Goal: Task Accomplishment & Management: Manage account settings

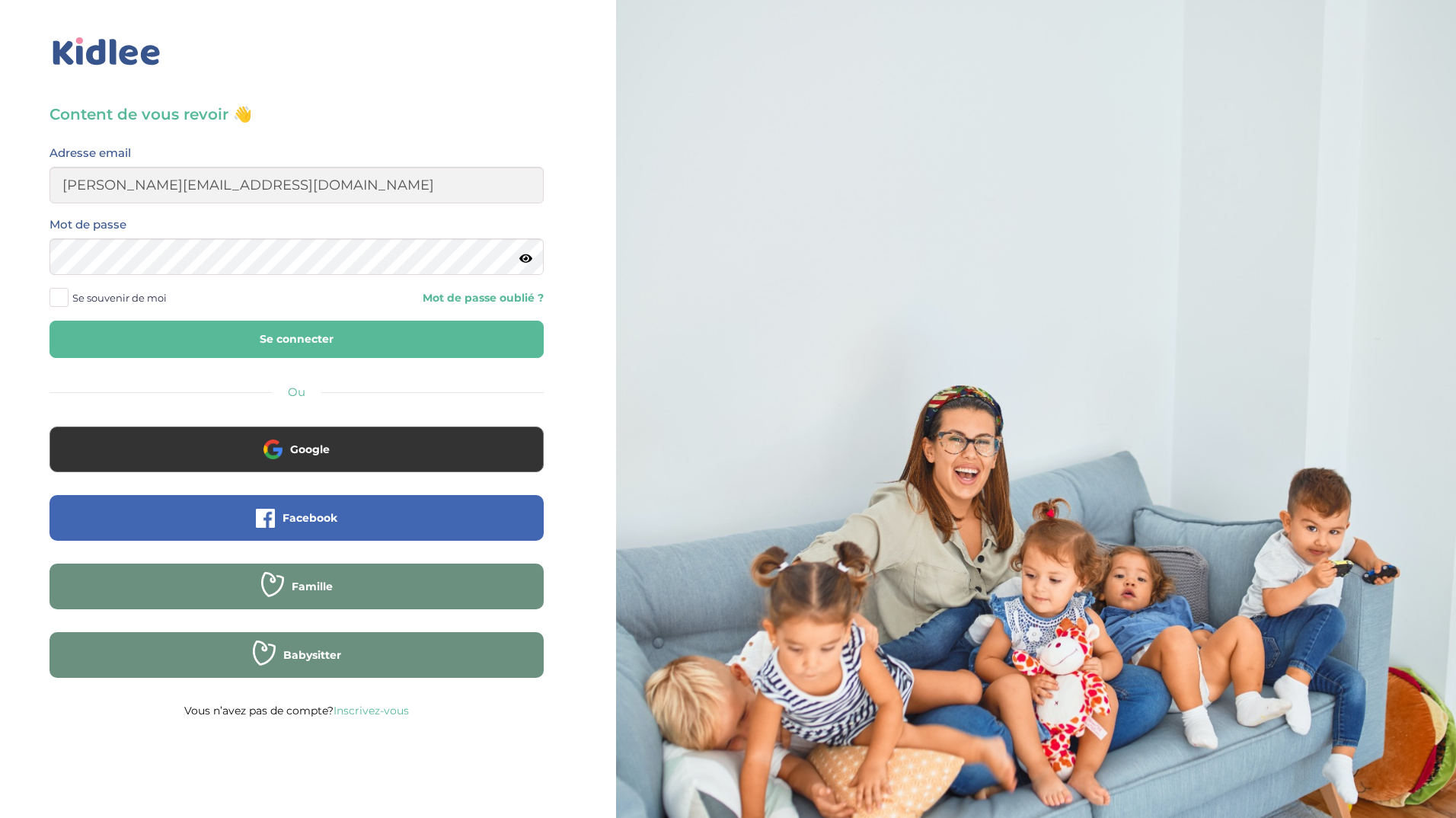
click at [50, 321] on button "Se connecter" at bounding box center [296, 339] width 494 height 37
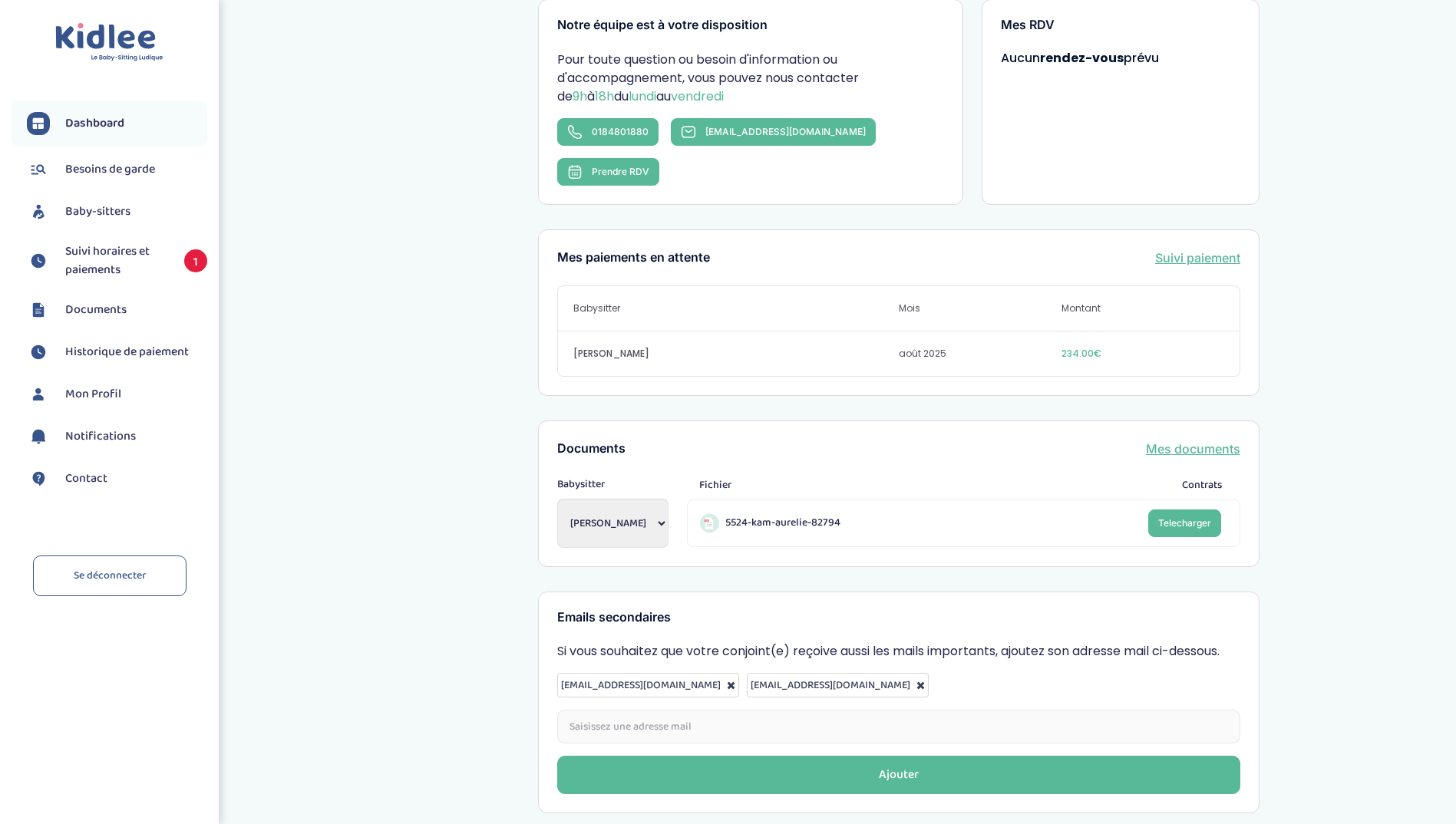
scroll to position [289, 0]
click at [123, 259] on span "Suivi horaires et paiements" at bounding box center [117, 260] width 103 height 37
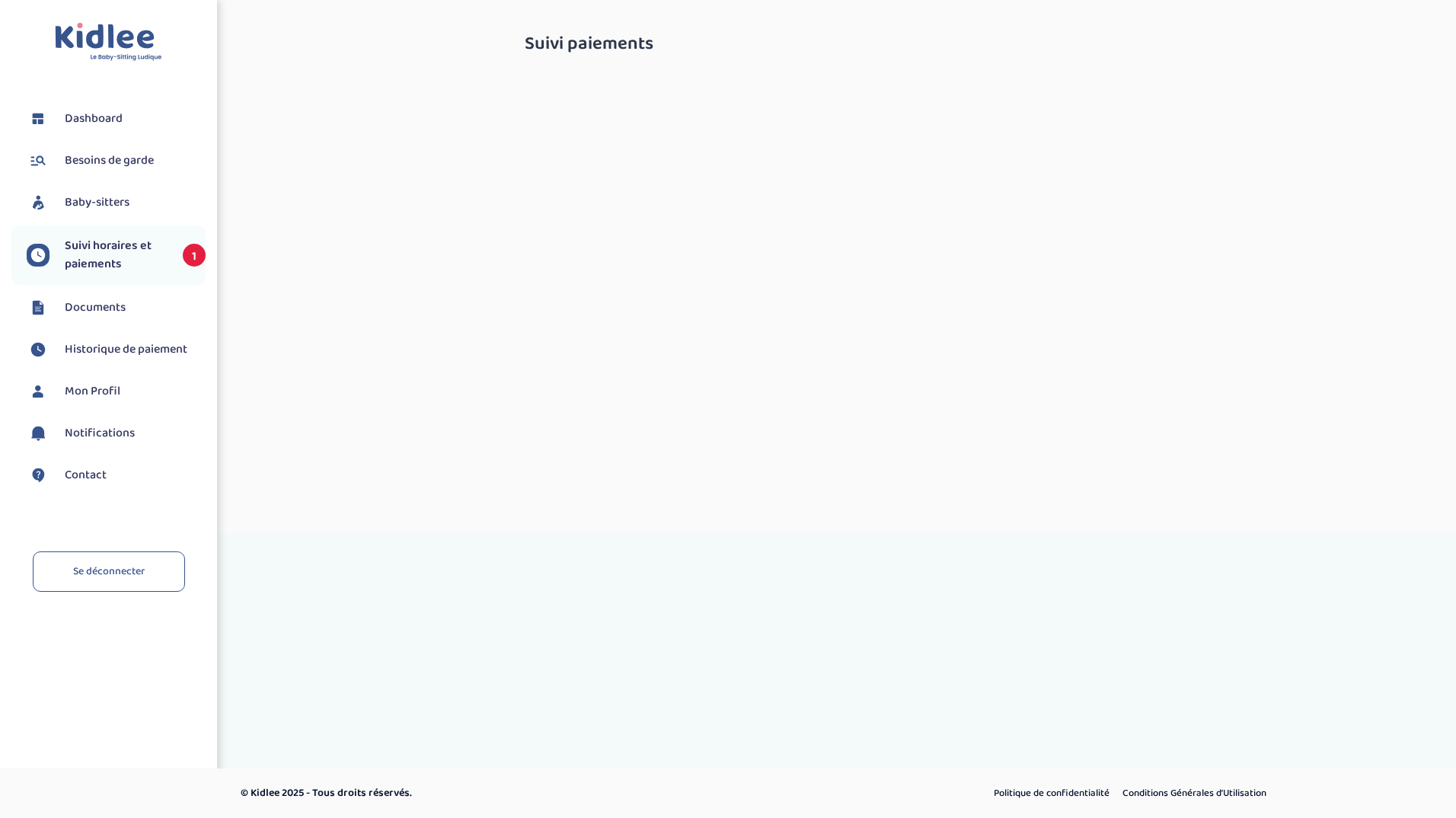
select select "août 2025"
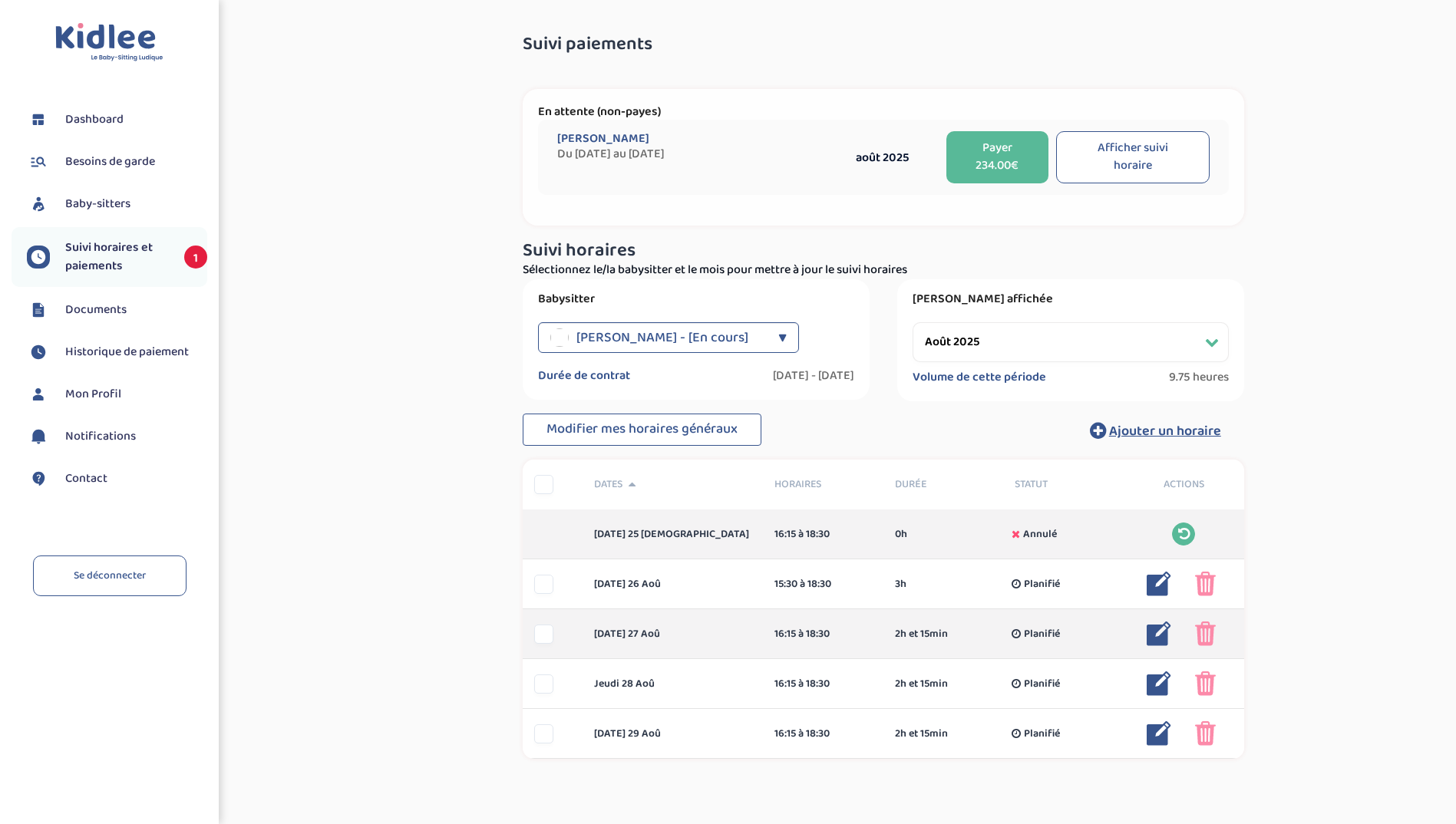
click at [1151, 642] on img at bounding box center [1159, 633] width 25 height 25
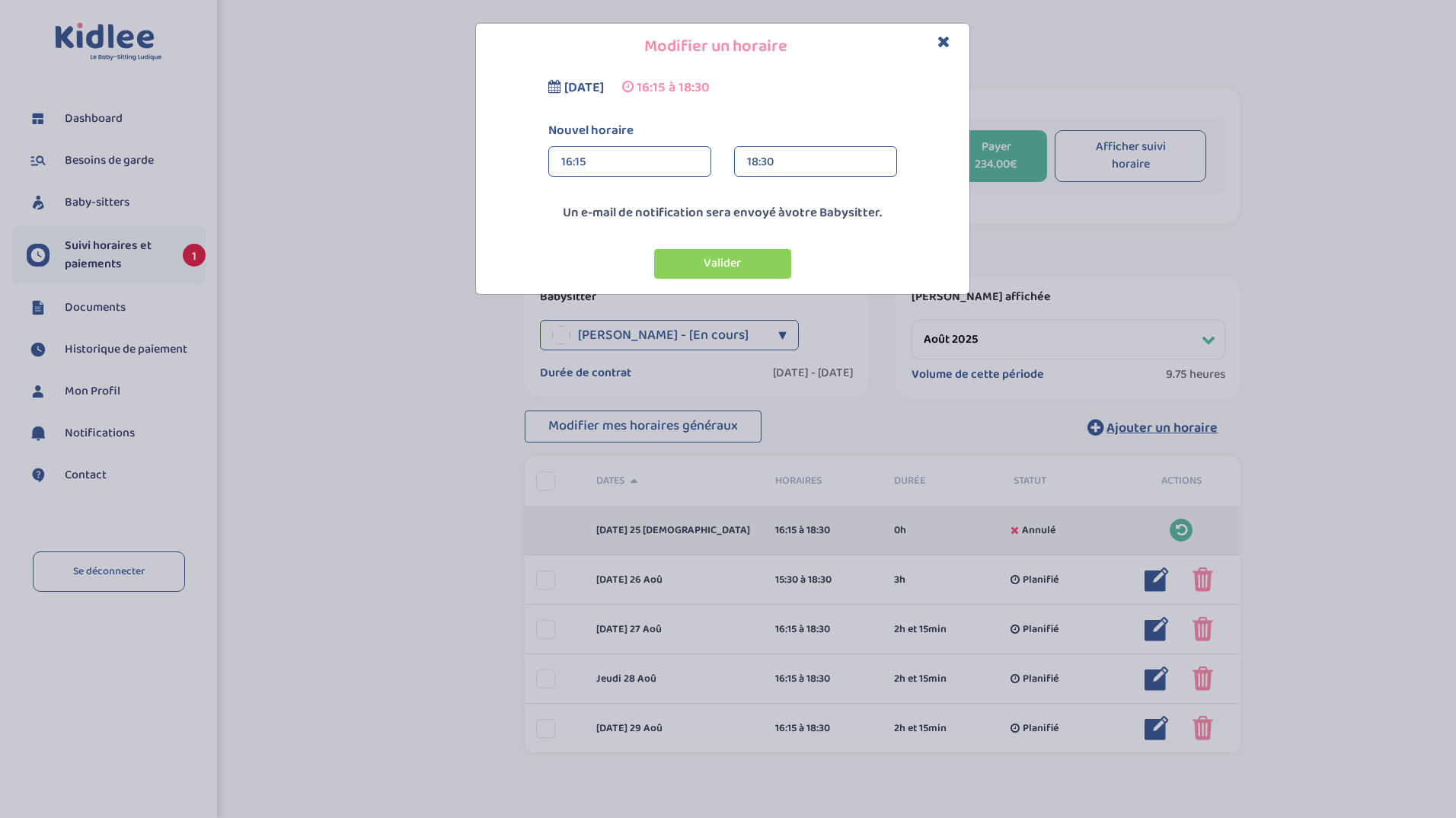
click at [660, 154] on div "16:15" at bounding box center [629, 162] width 137 height 31
click at [655, 254] on div "15:30" at bounding box center [629, 244] width 161 height 38
click at [762, 262] on button "Valider" at bounding box center [723, 264] width 137 height 30
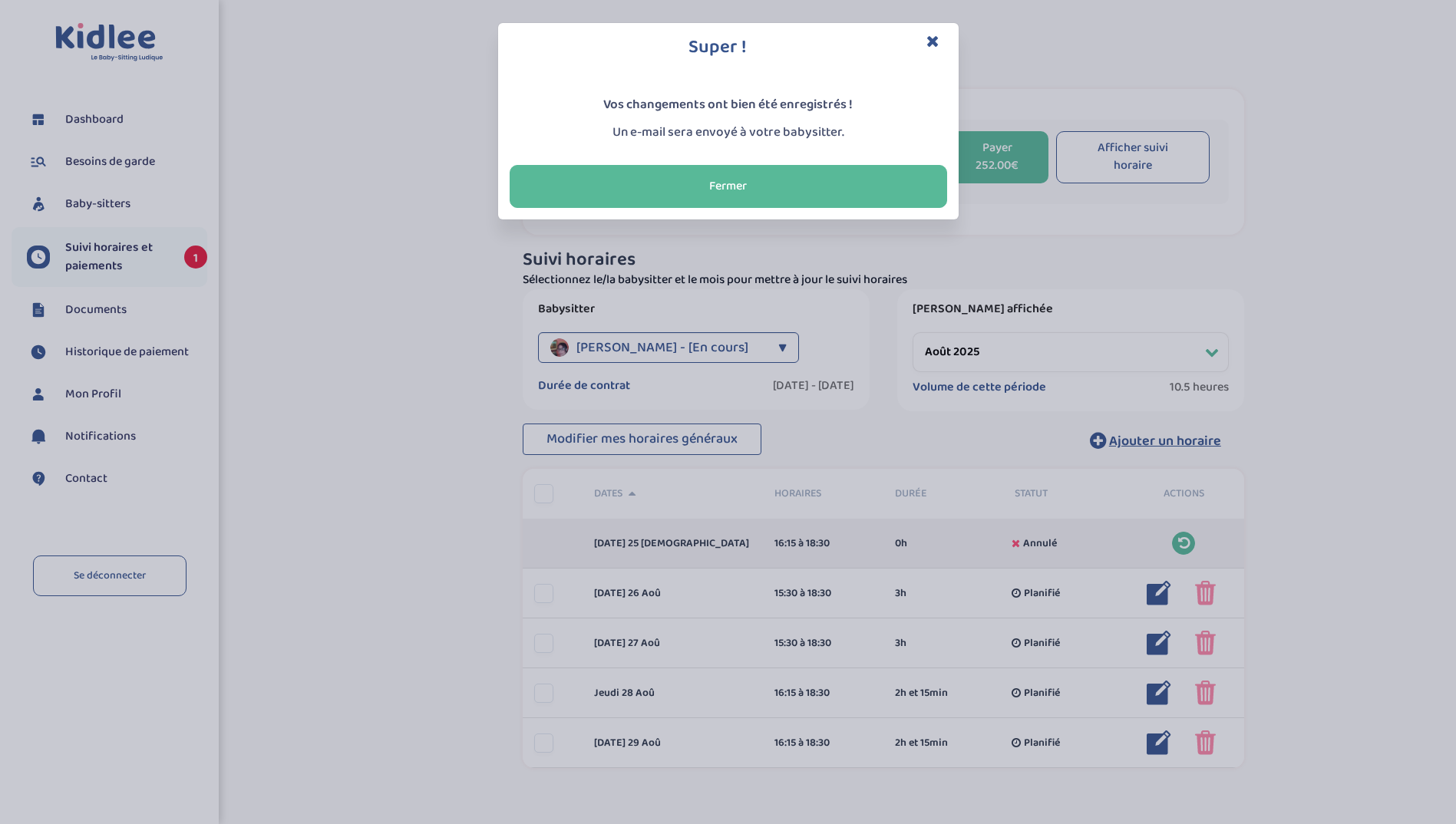
click at [937, 41] on icon "Close" at bounding box center [933, 41] width 13 height 16
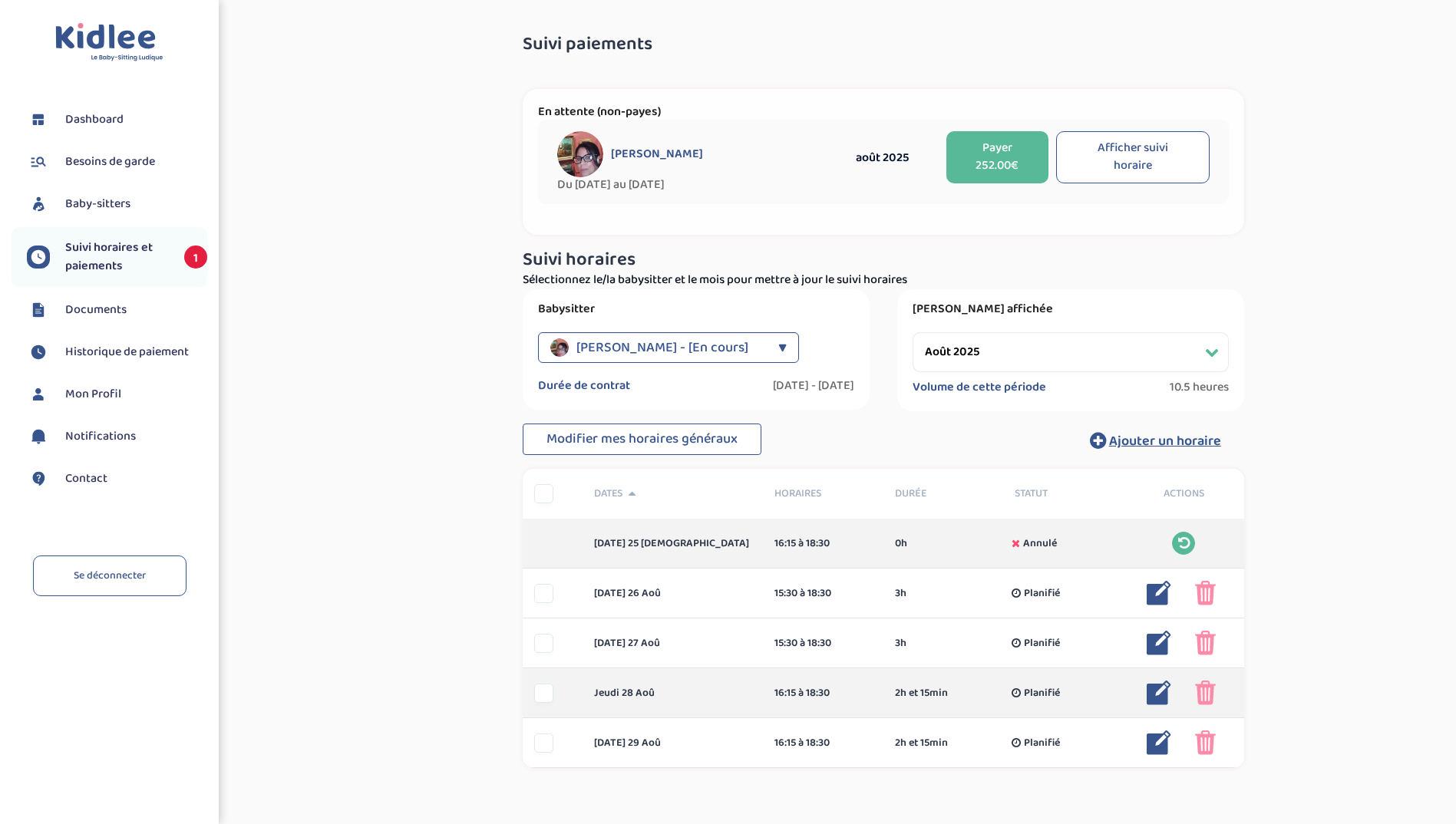
click at [546, 698] on div at bounding box center [544, 693] width 19 height 19
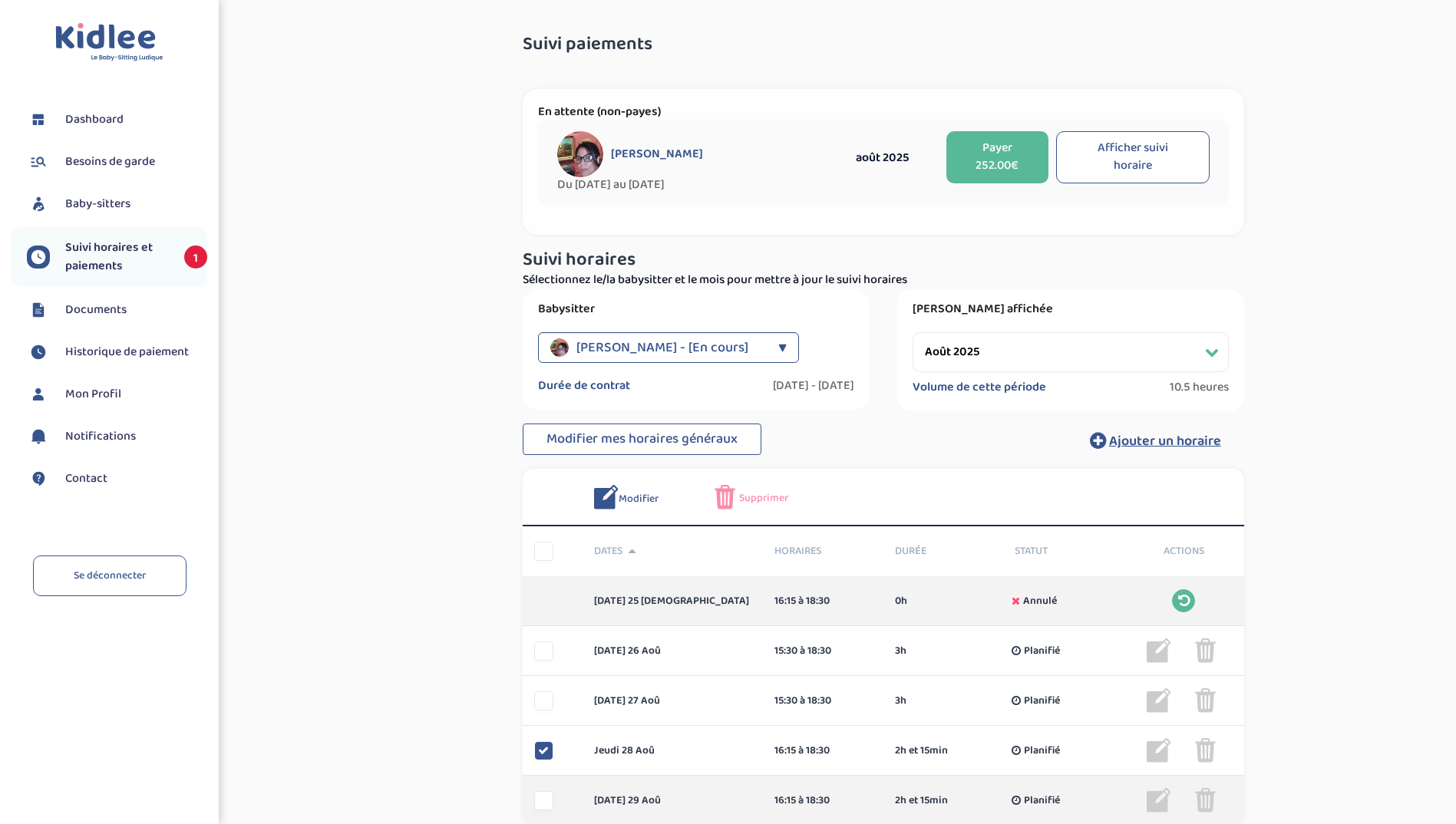
click at [541, 791] on div at bounding box center [544, 800] width 19 height 19
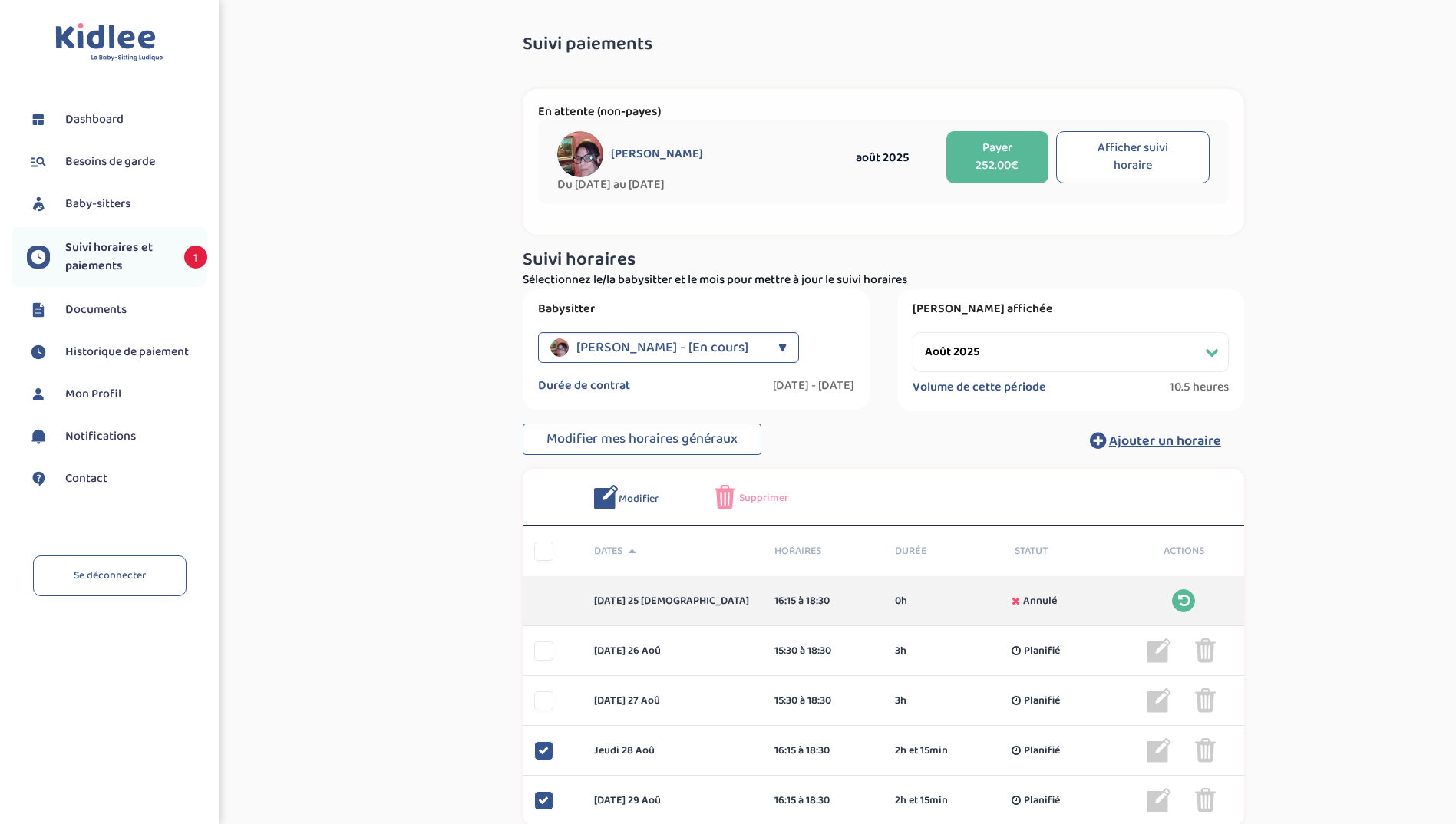
click at [623, 503] on span "Modifier" at bounding box center [639, 499] width 40 height 16
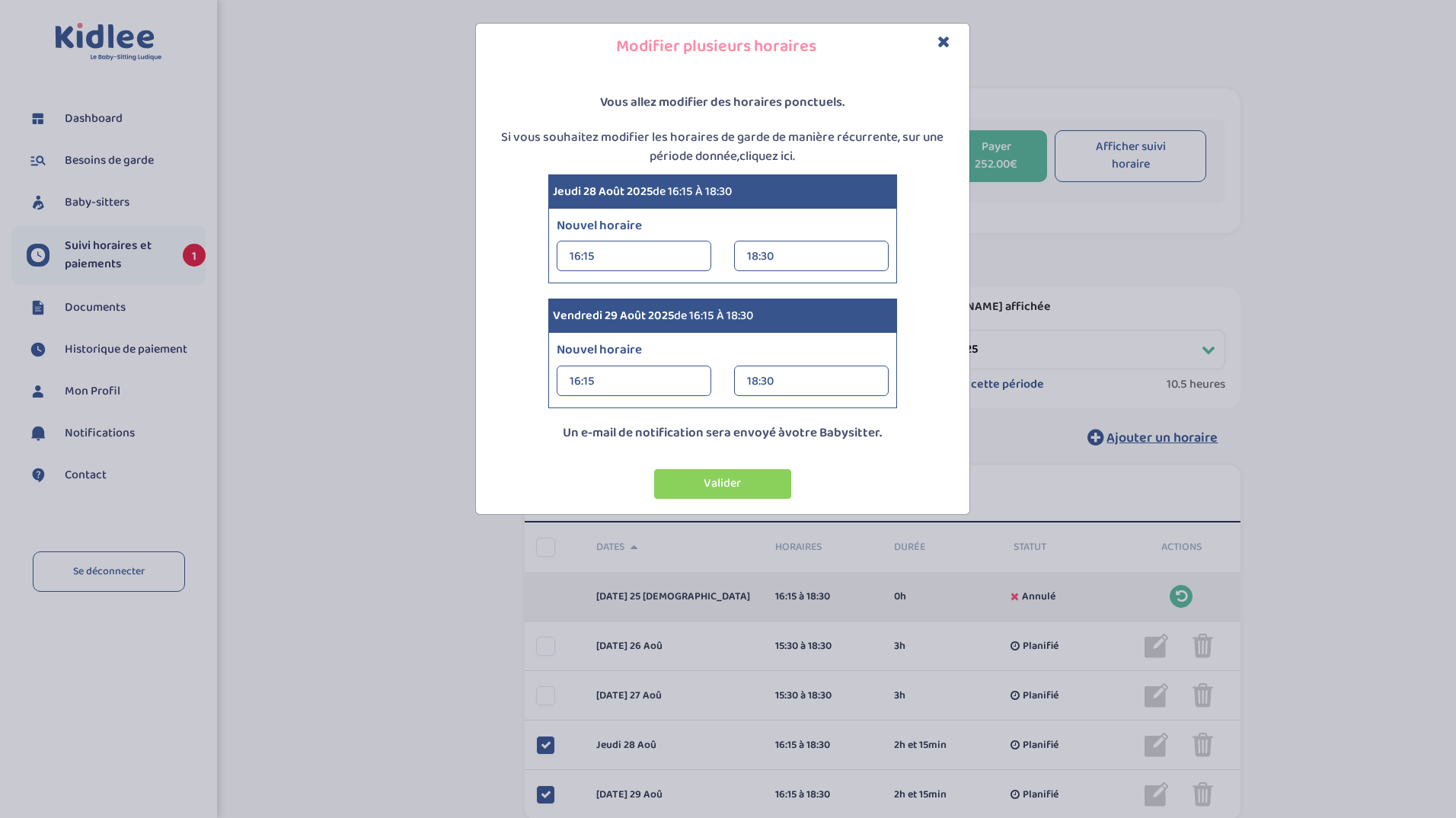
click at [624, 264] on div "16:15" at bounding box center [634, 257] width 129 height 31
click at [663, 309] on div "15:30" at bounding box center [634, 322] width 153 height 38
click at [659, 364] on div "Nouvel horaire 16:15 16:15 00:00 00:15 00:30 00:45 01:00 01:15 01:30 01:45 18:3…" at bounding box center [723, 374] width 355 height 67
click at [701, 390] on div "16:15 00:00 00:15 00:30 00:45 01:00 01:15 01:30 01:45" at bounding box center [634, 381] width 155 height 31
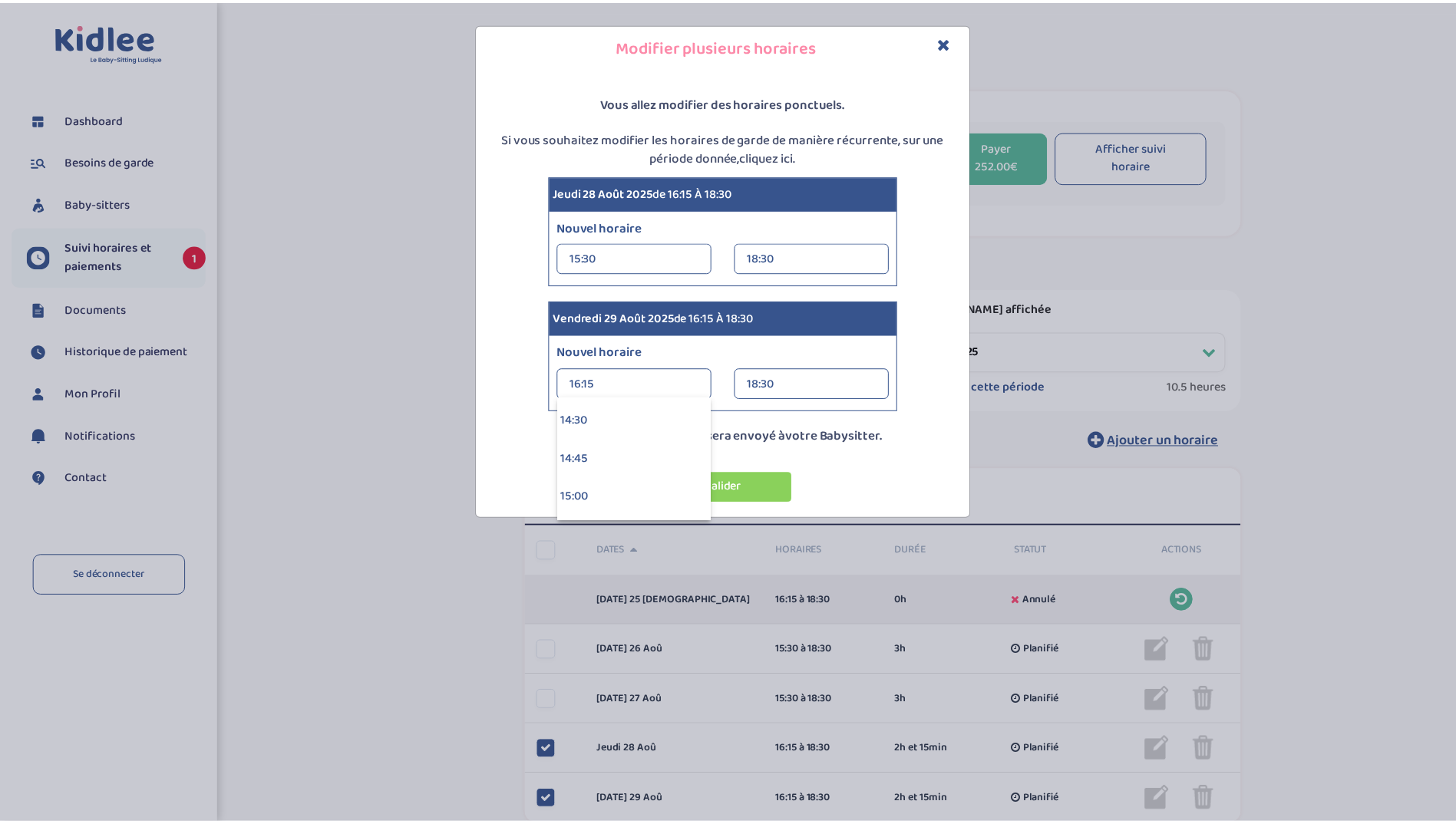
scroll to position [2330, 0]
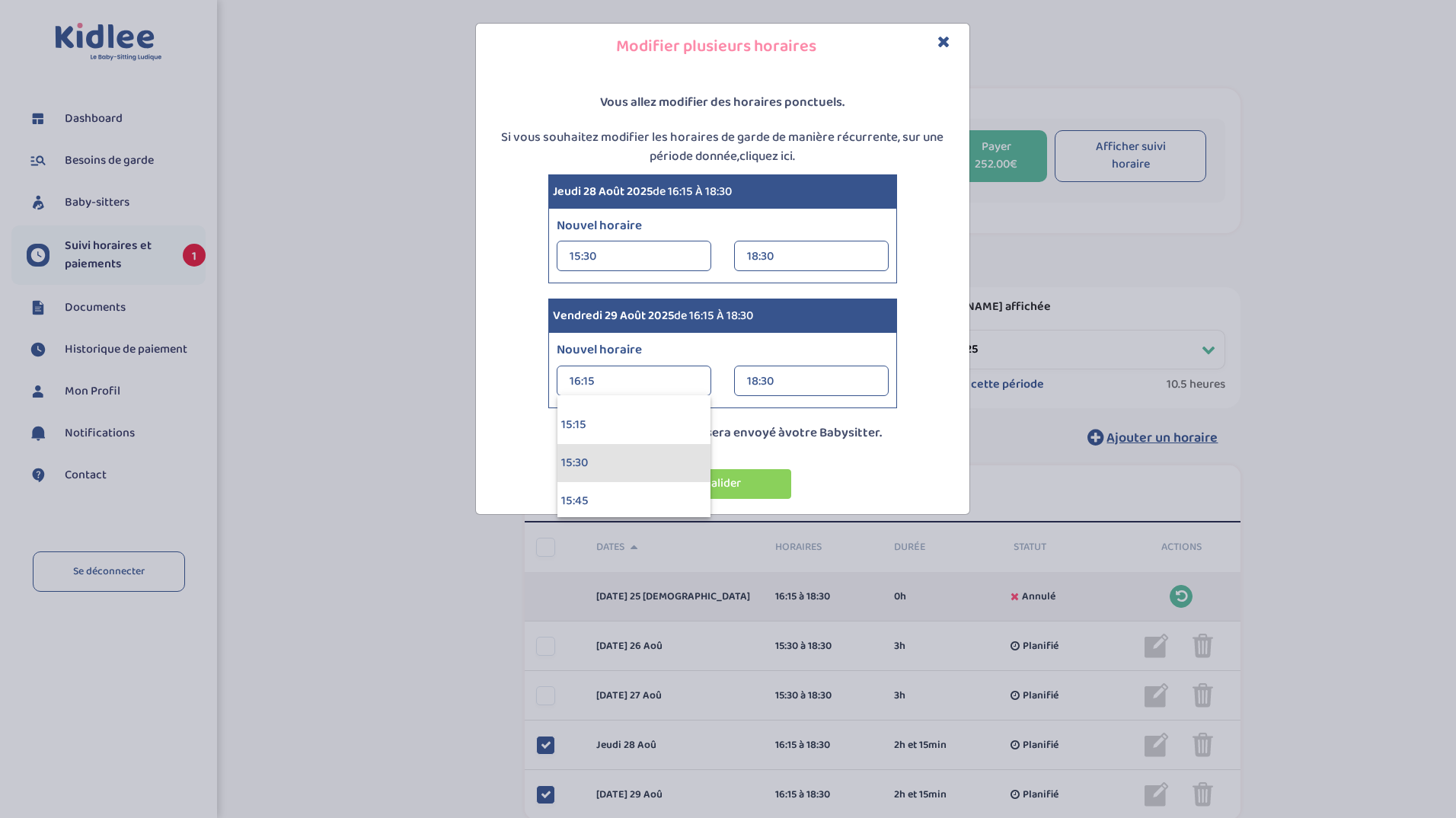
click at [629, 468] on div "15:30" at bounding box center [634, 463] width 153 height 38
click at [673, 474] on button "Valider" at bounding box center [723, 484] width 137 height 30
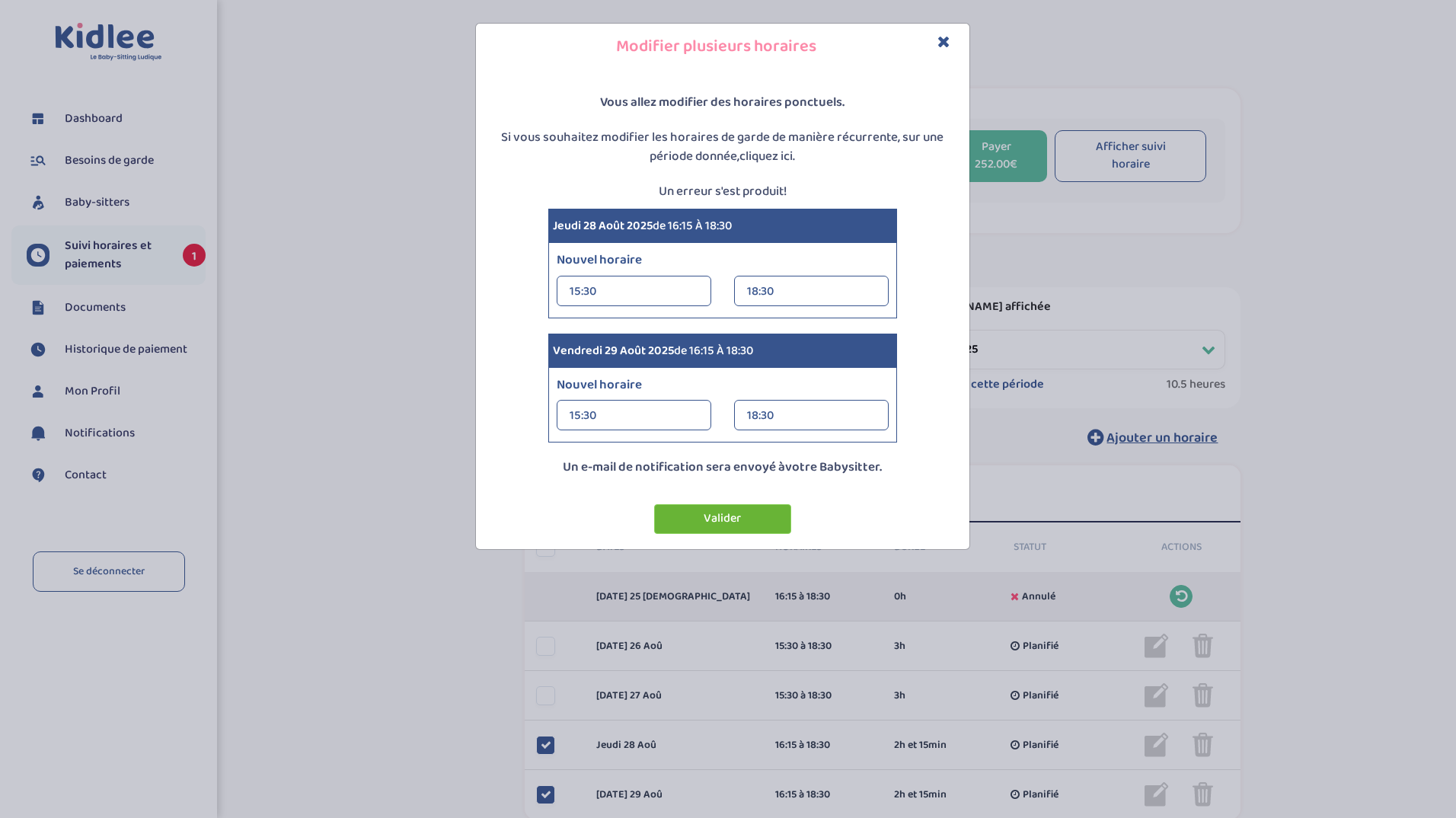
click at [753, 524] on button "Valider" at bounding box center [723, 519] width 137 height 30
click at [712, 526] on button "Valider" at bounding box center [723, 519] width 137 height 30
click at [733, 189] on p "Un erreur s'est produit!" at bounding box center [723, 192] width 486 height 20
click at [936, 43] on h4 "Modifier plusieurs horaires" at bounding box center [722, 47] width 471 height 23
click at [946, 38] on icon "Close" at bounding box center [944, 41] width 13 height 16
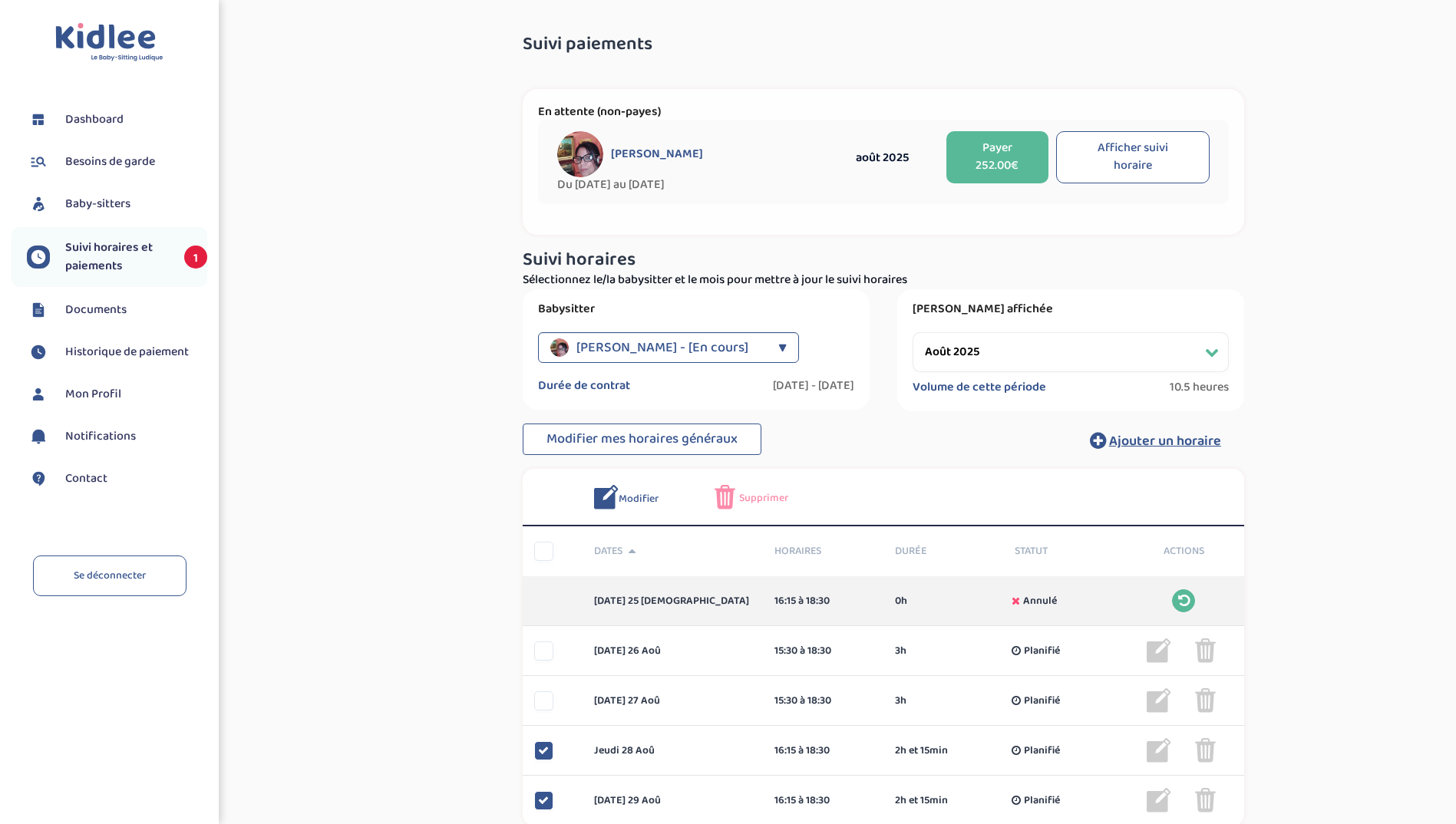
scroll to position [141, 0]
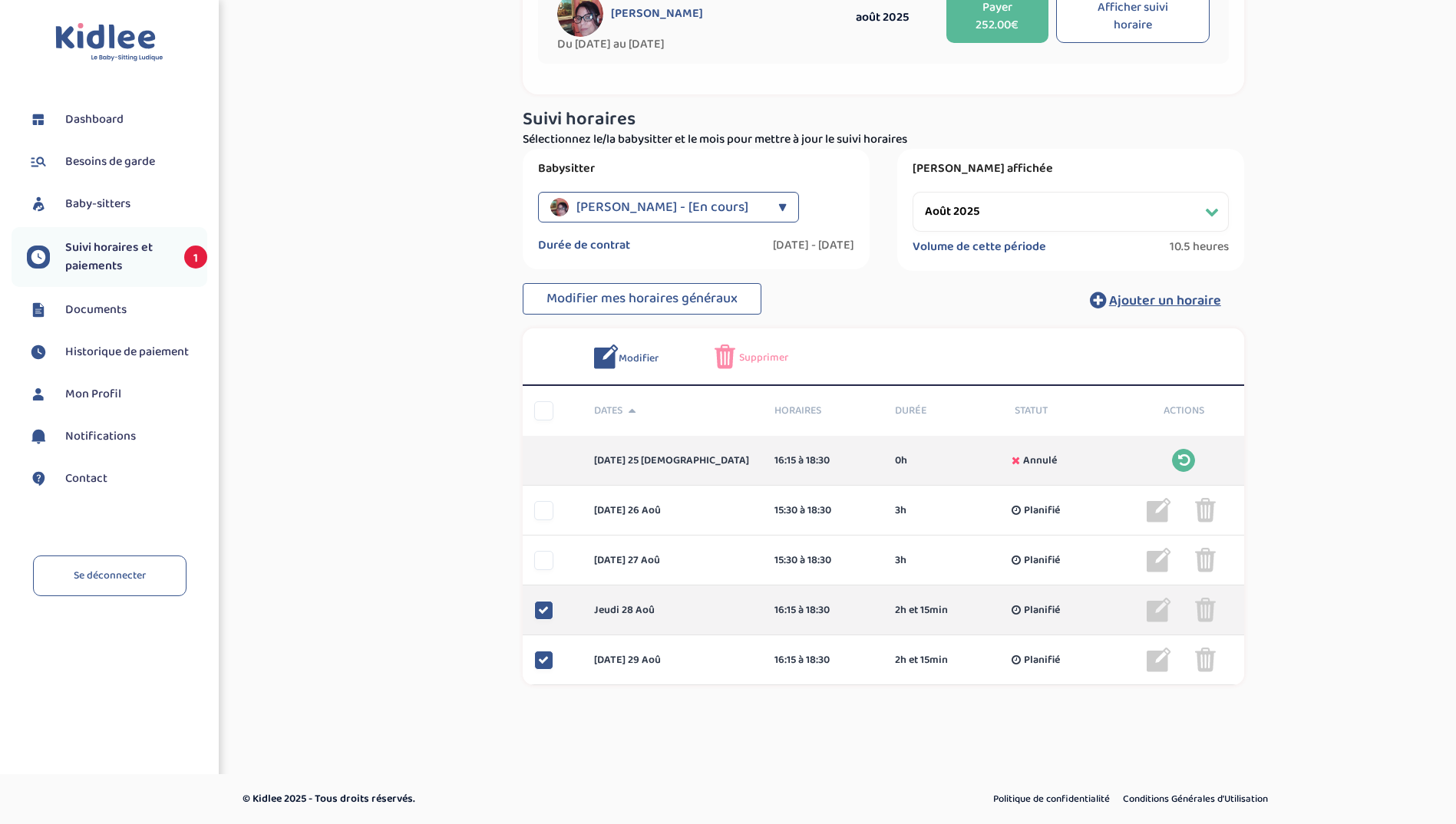
click at [1113, 603] on div "Planifié" at bounding box center [1063, 611] width 121 height 16
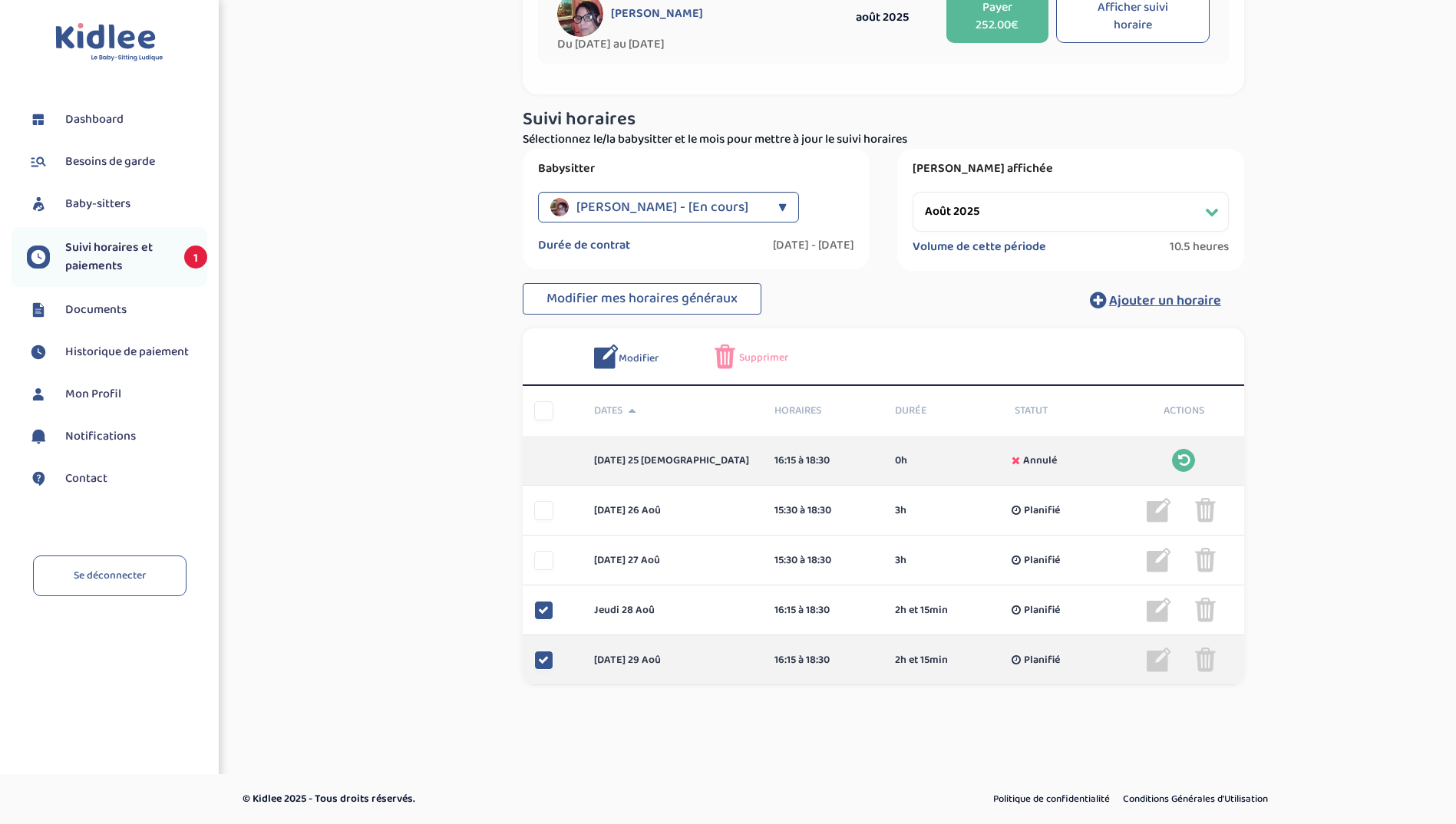
click at [550, 664] on div at bounding box center [544, 660] width 19 height 19
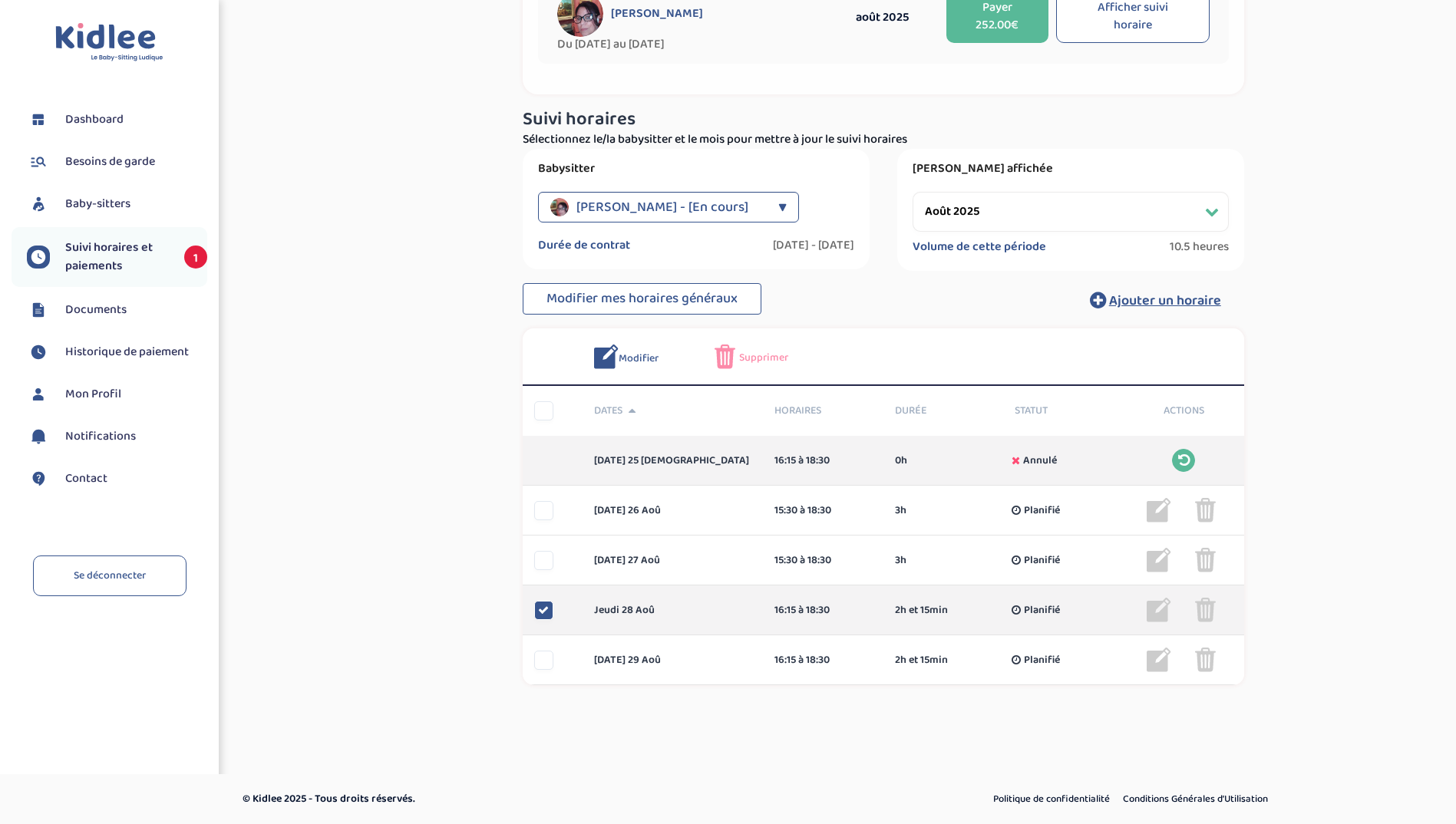
click at [548, 611] on icon at bounding box center [544, 610] width 11 height 11
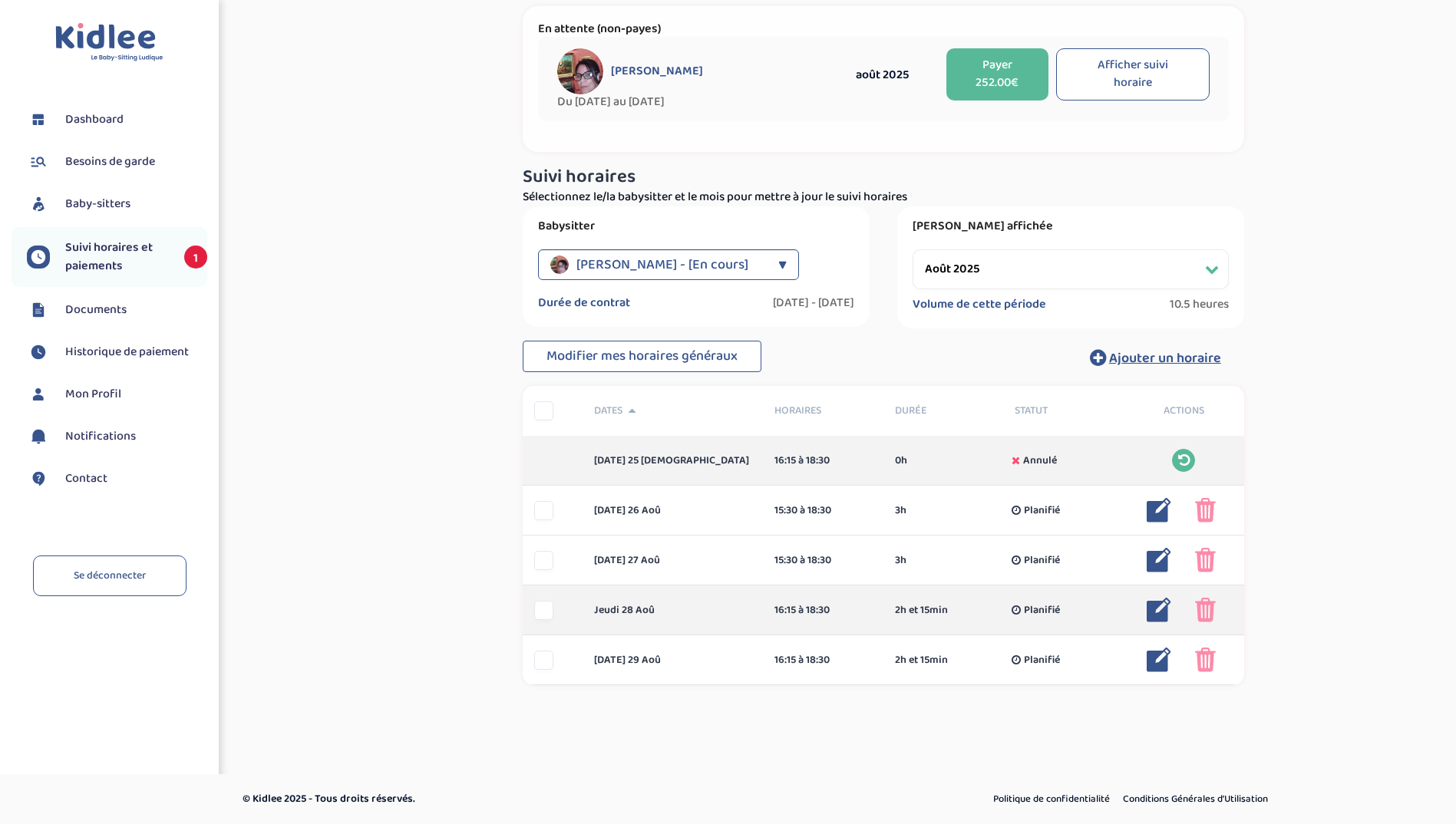
click at [1156, 604] on img at bounding box center [1159, 610] width 25 height 25
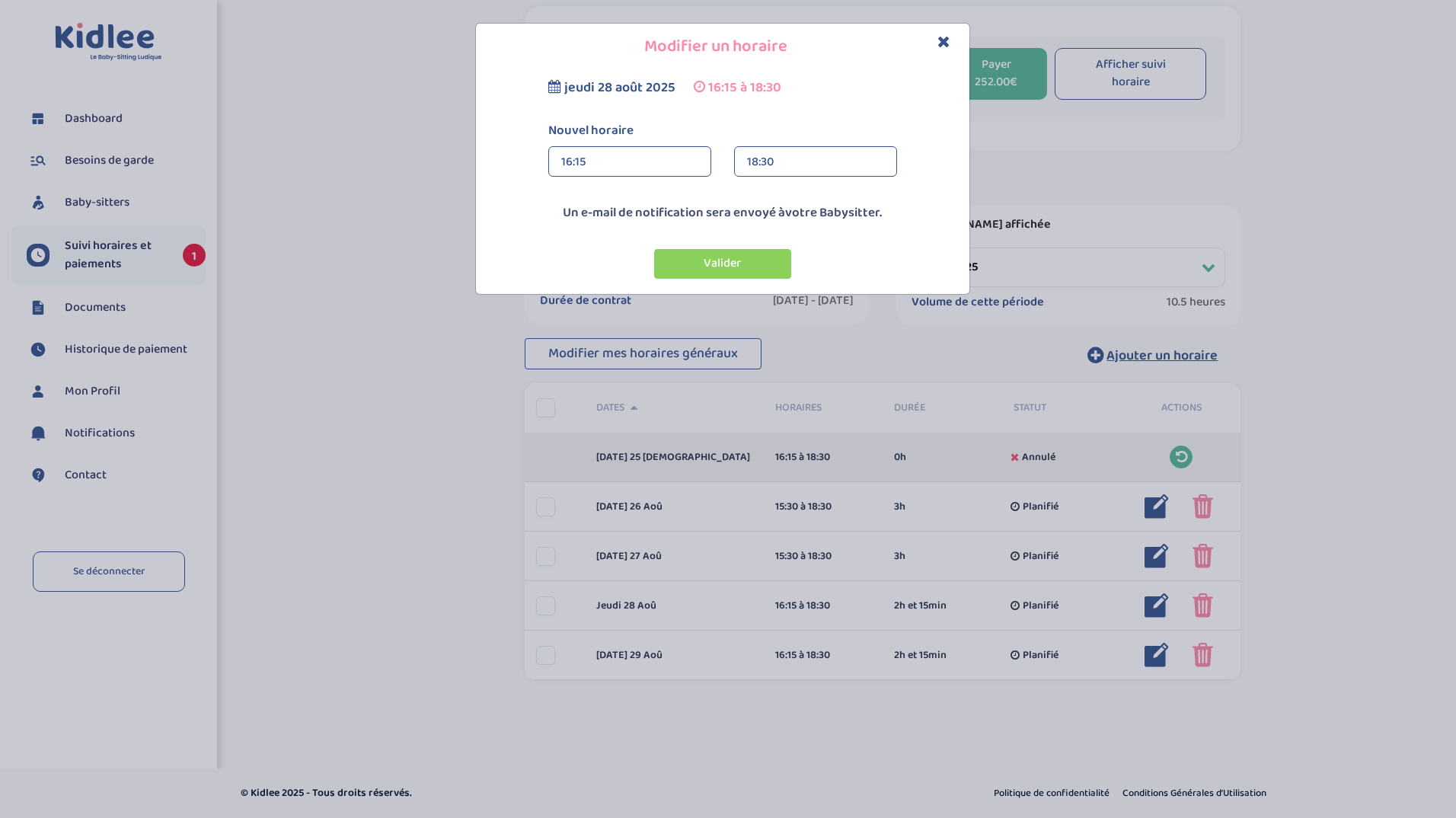
click at [677, 178] on div "16:15 16:15 00:00 00:15 00:30 00:45 01:00 01:15 01:30 01:45 02:00" at bounding box center [629, 167] width 185 height 42
click at [664, 151] on div "16:15" at bounding box center [629, 162] width 137 height 31
click at [646, 249] on div "15:30" at bounding box center [629, 244] width 161 height 38
click at [684, 256] on button "Valider" at bounding box center [723, 264] width 137 height 30
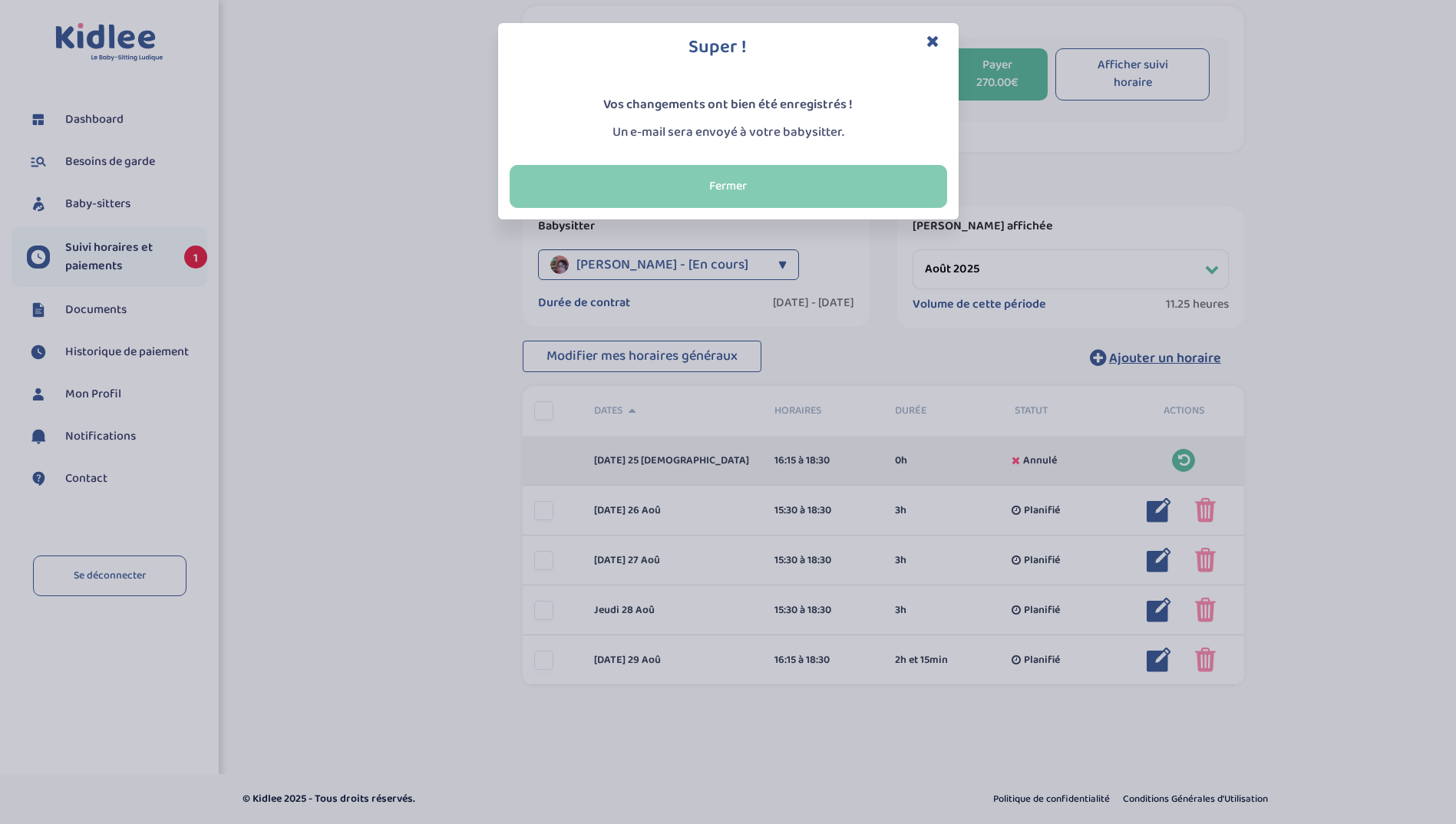
click at [797, 181] on button "Fermer" at bounding box center [729, 186] width 438 height 43
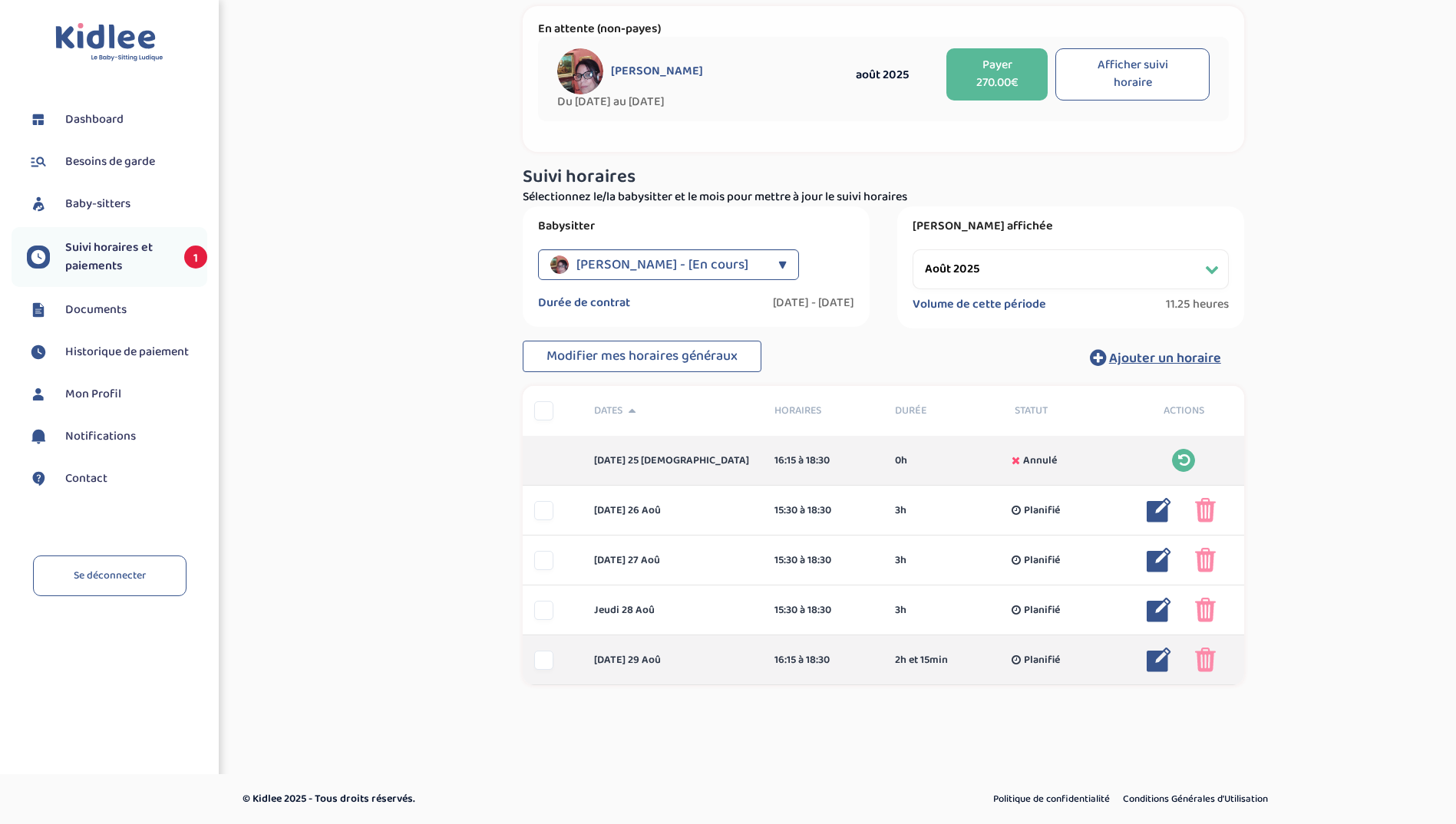
click at [1153, 664] on img at bounding box center [1159, 660] width 25 height 25
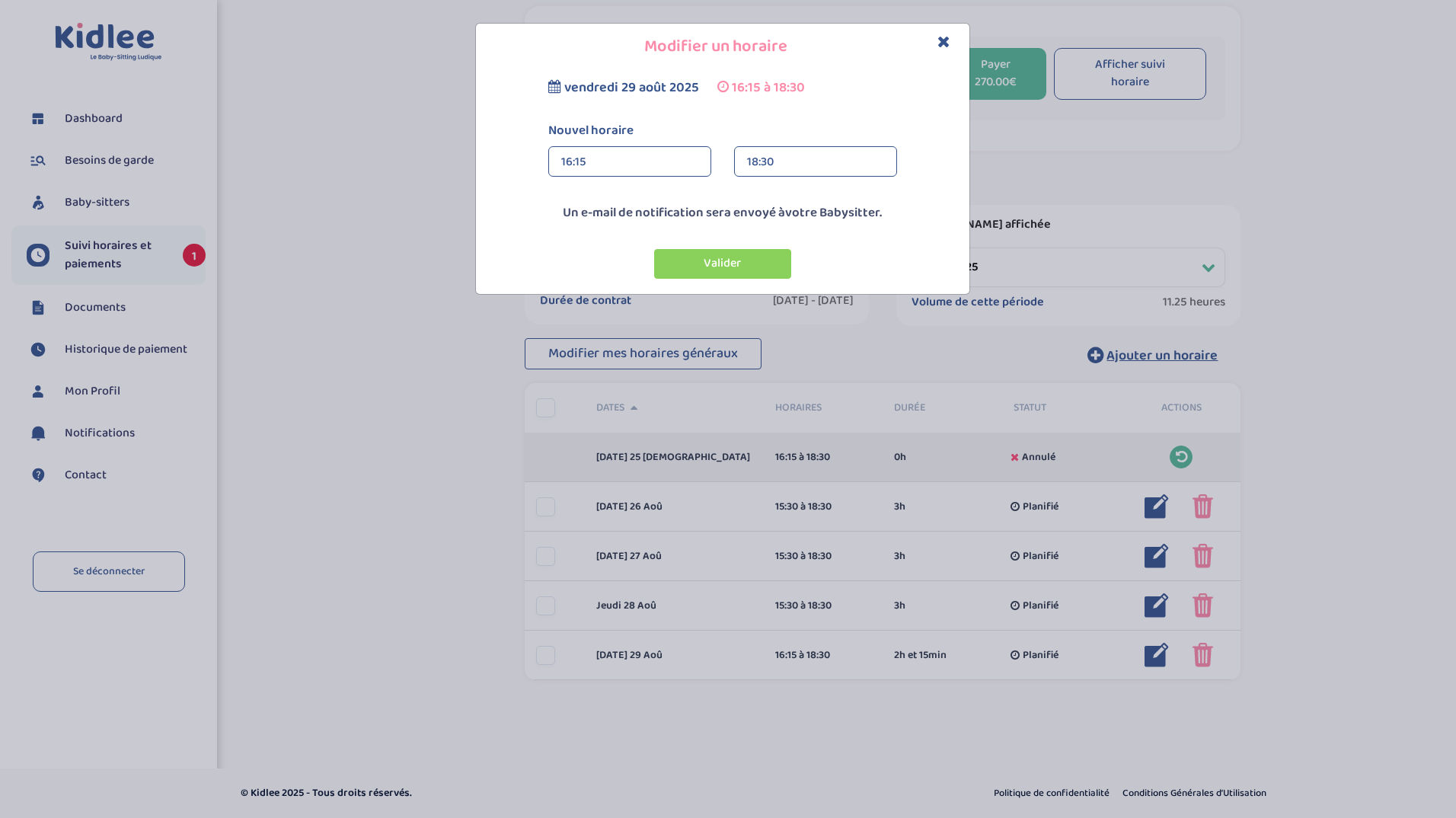
click at [626, 163] on div "16:15" at bounding box center [629, 162] width 137 height 31
drag, startPoint x: 654, startPoint y: 288, endPoint x: 650, endPoint y: 251, distance: 37.2
click at [650, 251] on div "00:00 00:15 00:30 00:45 01:00 01:15 01:30 01:45 02:00" at bounding box center [629, 236] width 161 height 122
click at [732, 254] on button "Valider" at bounding box center [723, 264] width 137 height 30
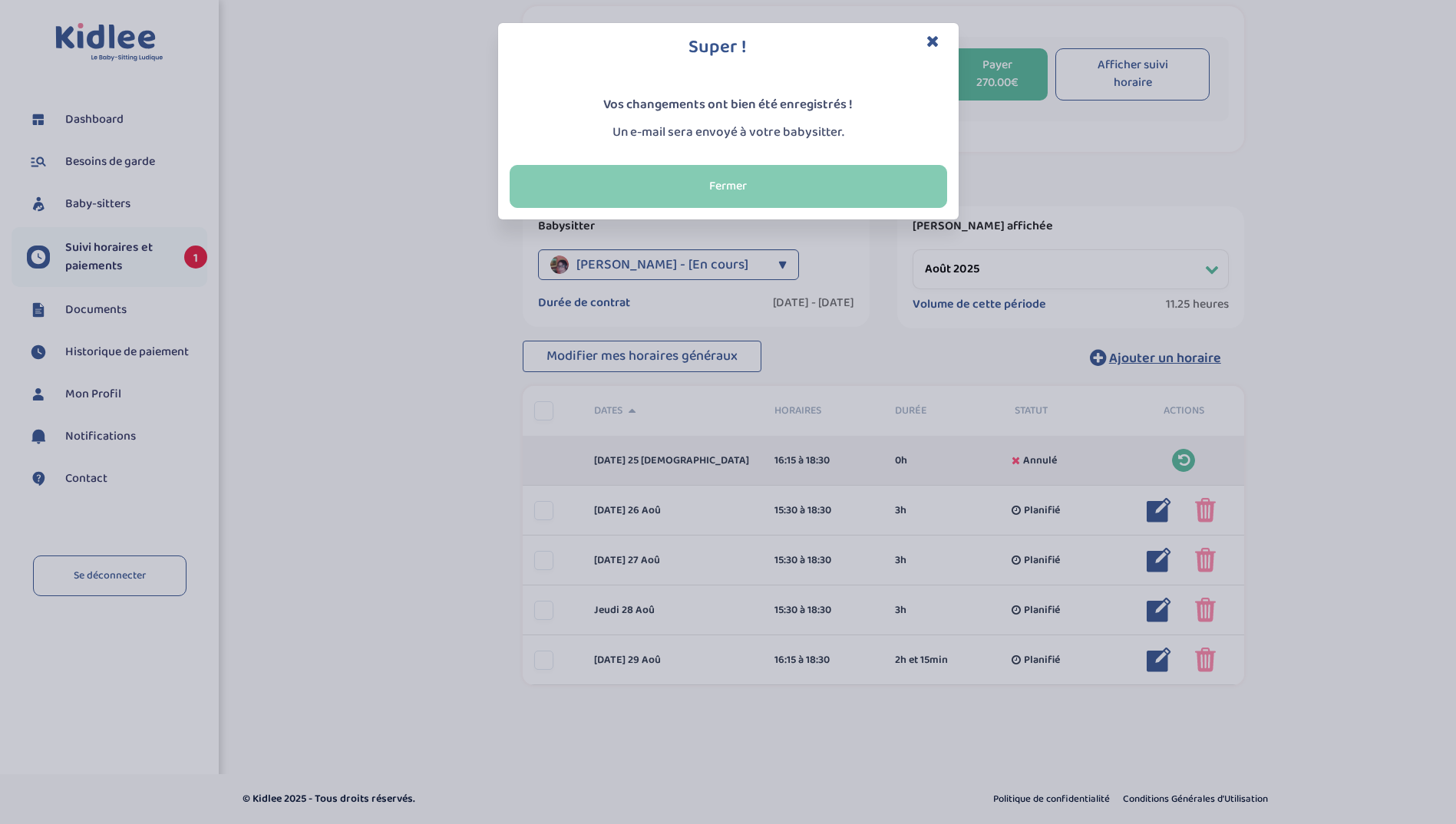
click at [717, 184] on button "Fermer" at bounding box center [729, 186] width 438 height 43
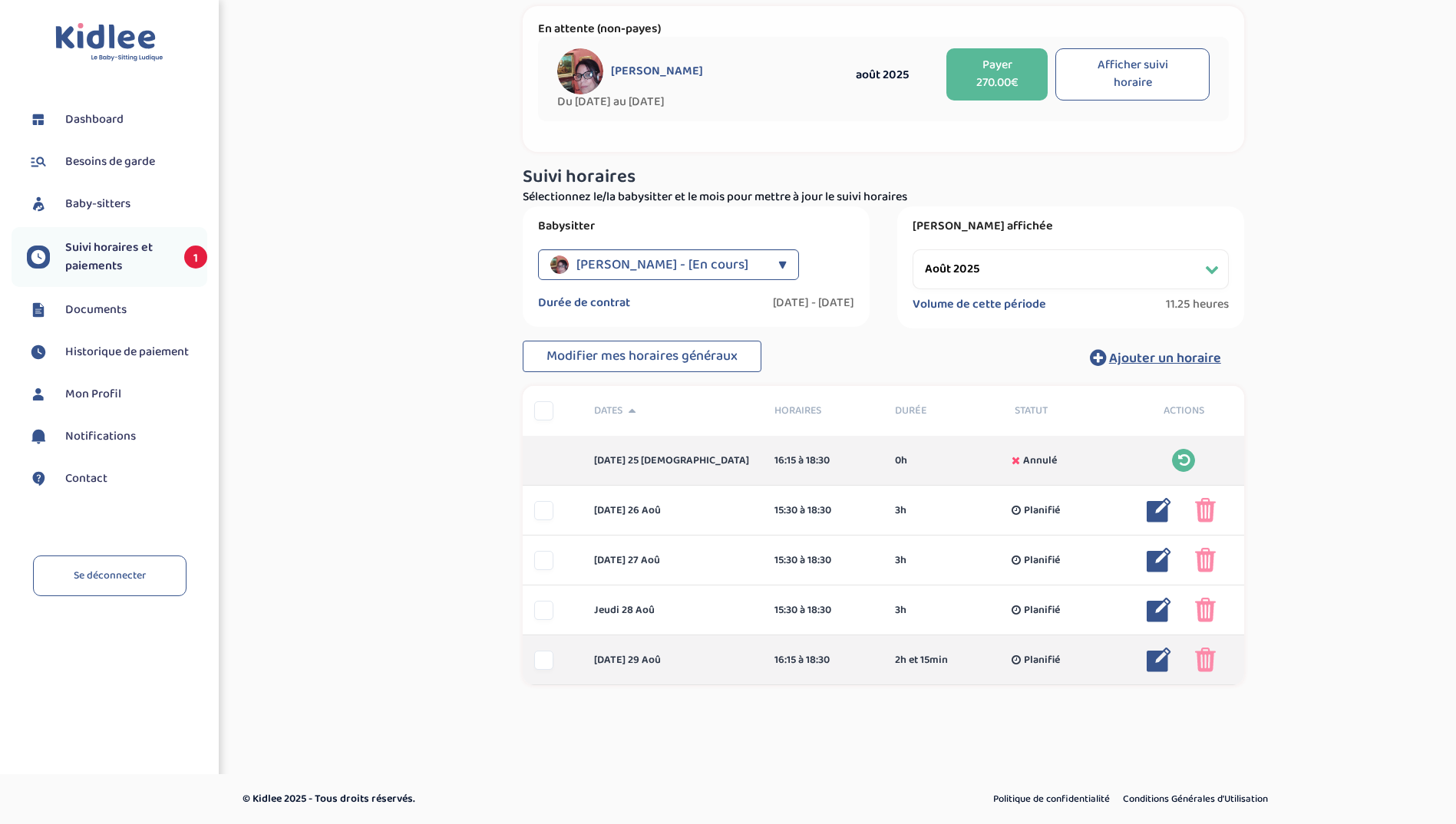
click at [1159, 662] on img at bounding box center [1159, 660] width 25 height 25
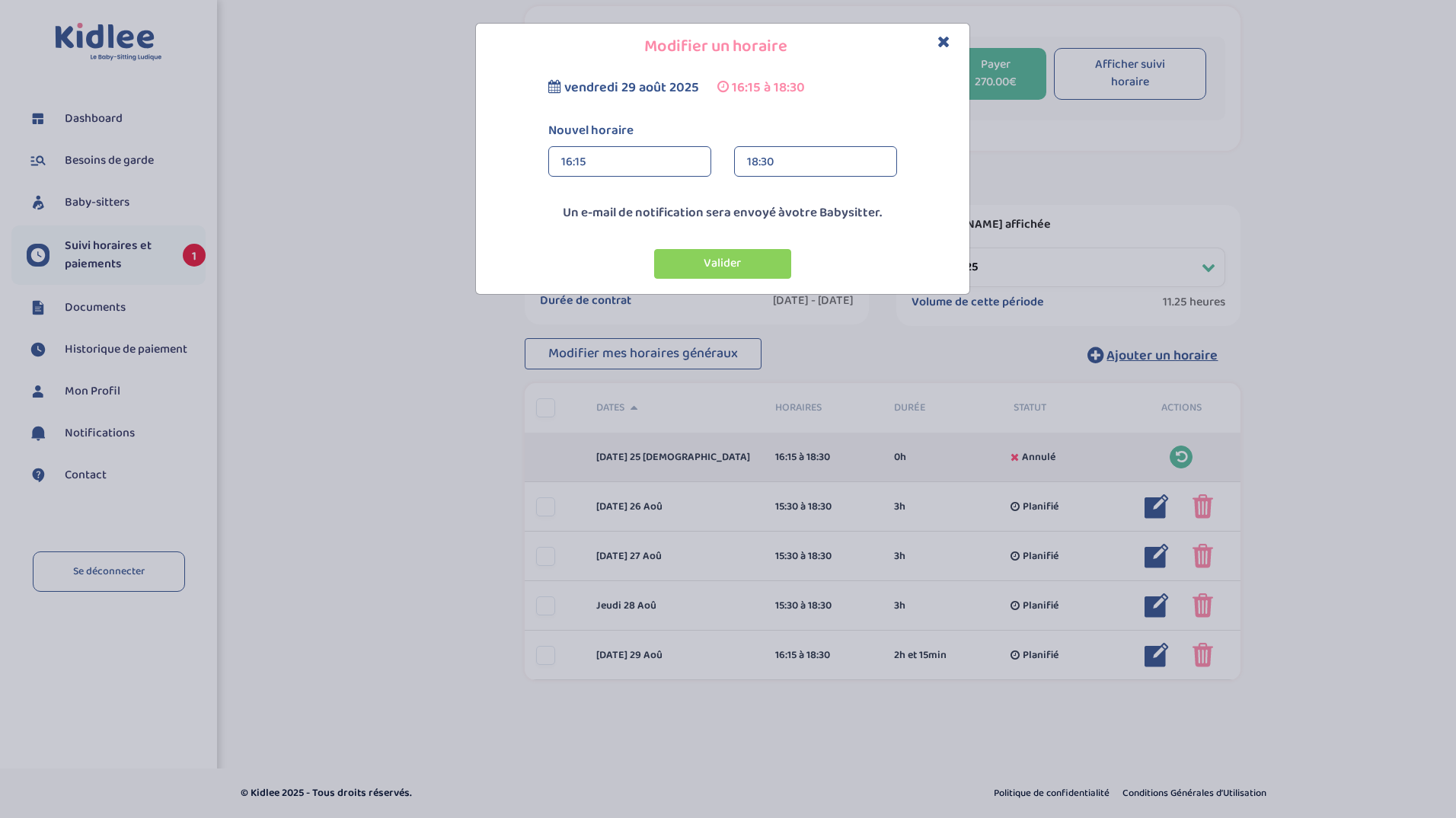
click at [669, 179] on div "16:15 16:15 00:00 00:15 00:30 00:45 01:00 01:15 01:30 01:45 02:00" at bounding box center [629, 167] width 185 height 42
click at [667, 166] on div "16:15" at bounding box center [629, 162] width 137 height 31
click at [645, 232] on div "15:30" at bounding box center [629, 244] width 161 height 38
click at [722, 257] on button "Valider" at bounding box center [723, 264] width 137 height 30
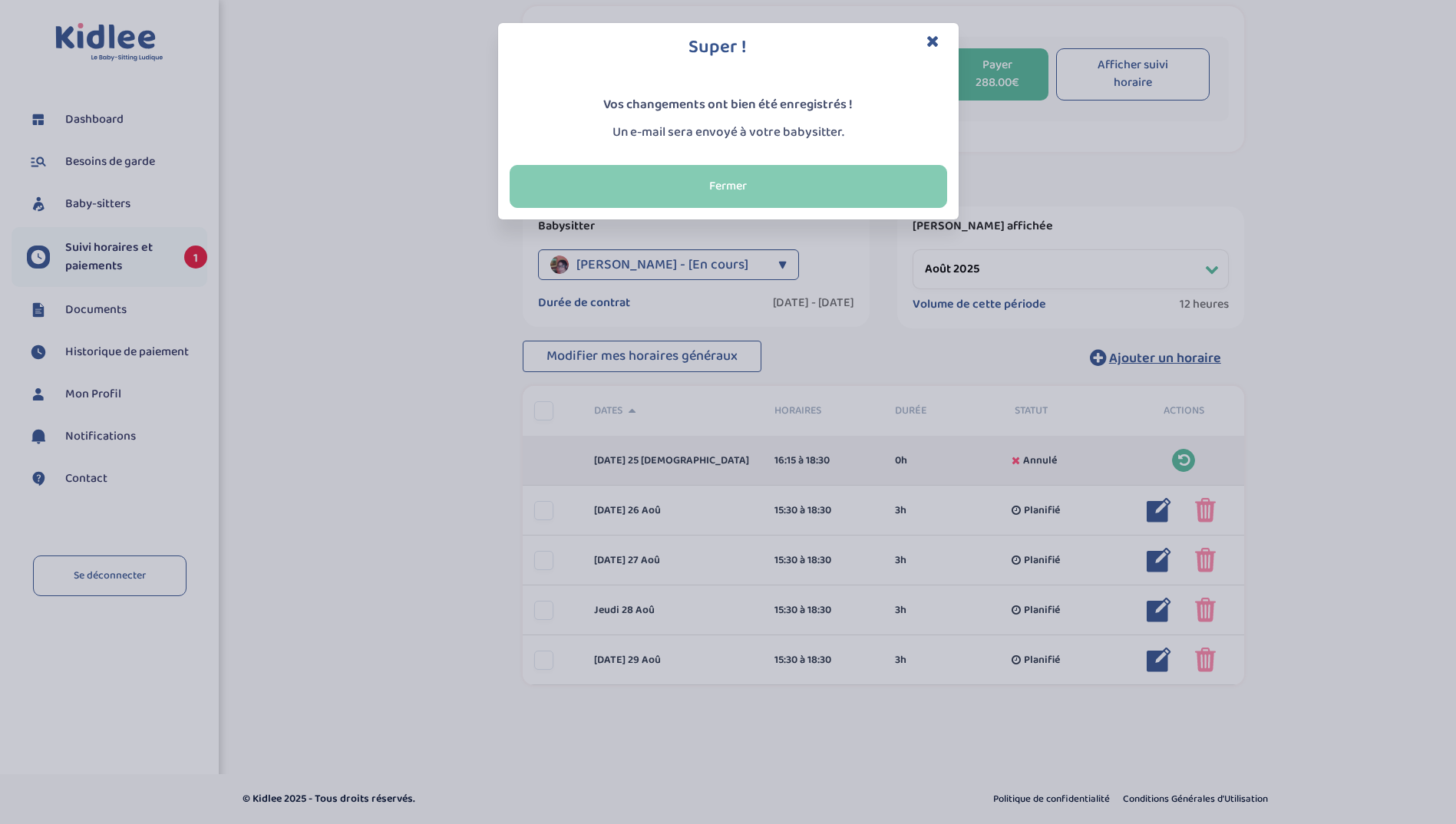
click at [746, 168] on button "Fermer" at bounding box center [729, 186] width 438 height 43
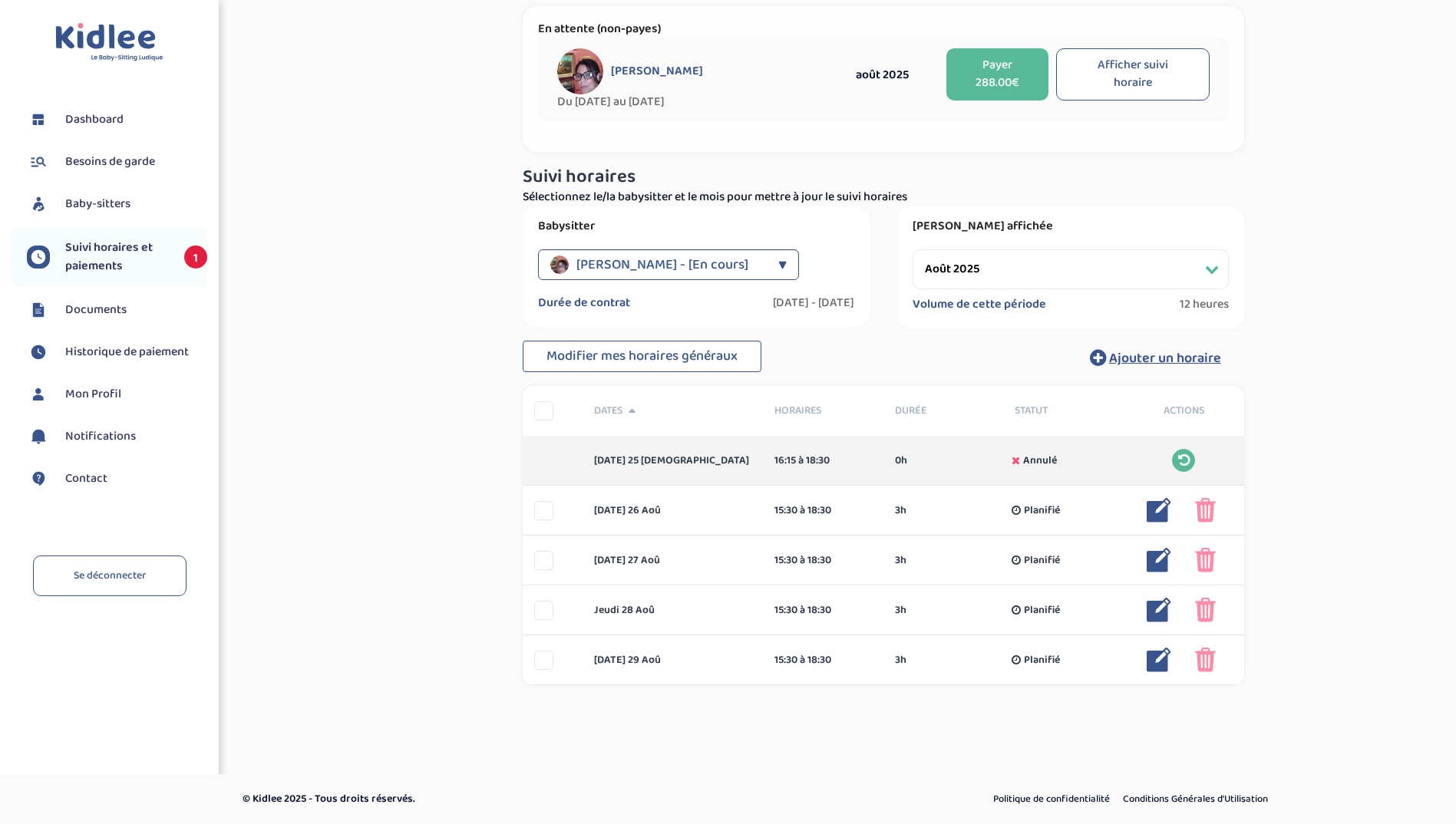
click at [113, 319] on span "Documents" at bounding box center [96, 310] width 62 height 18
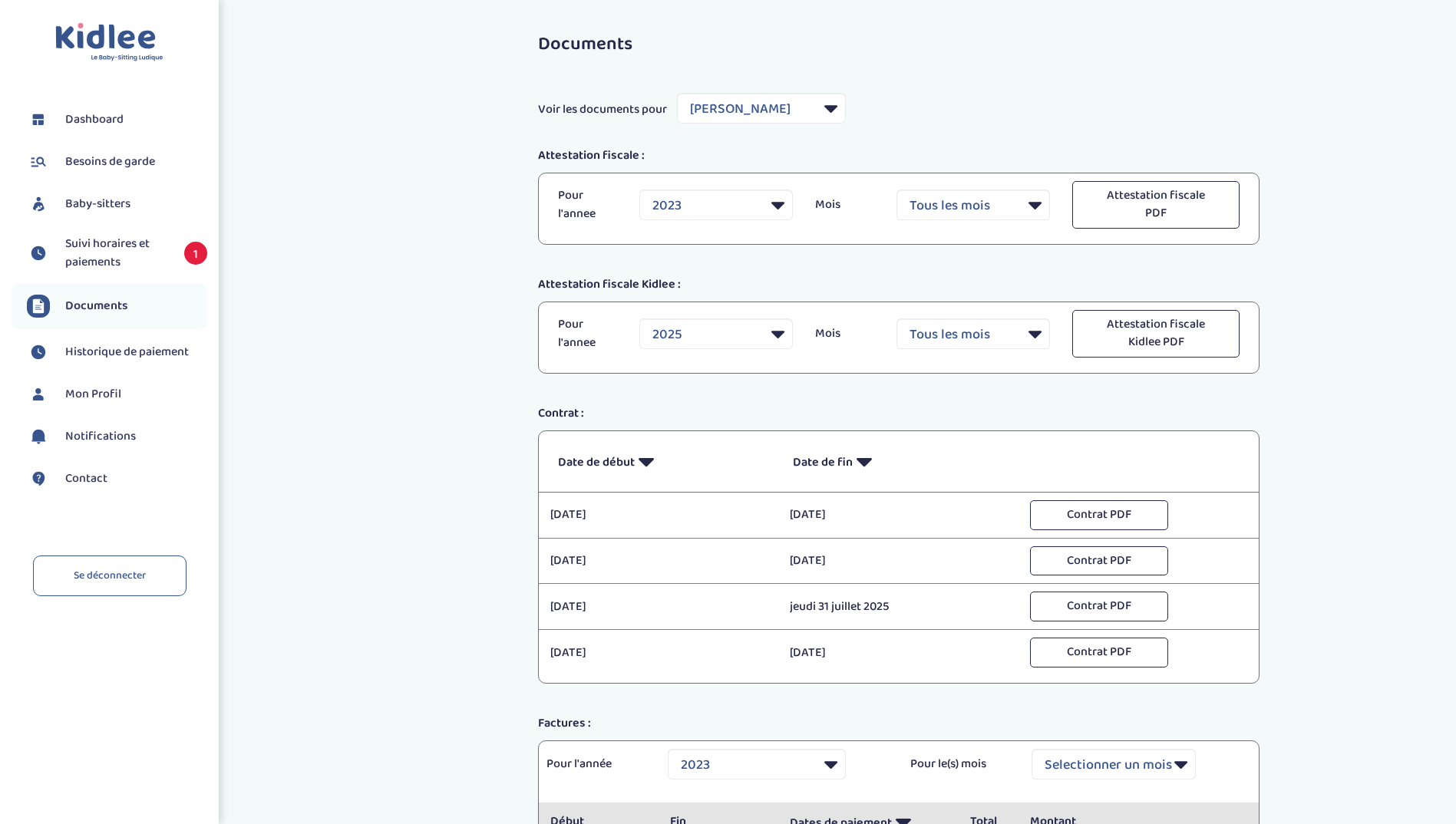
select select "18519"
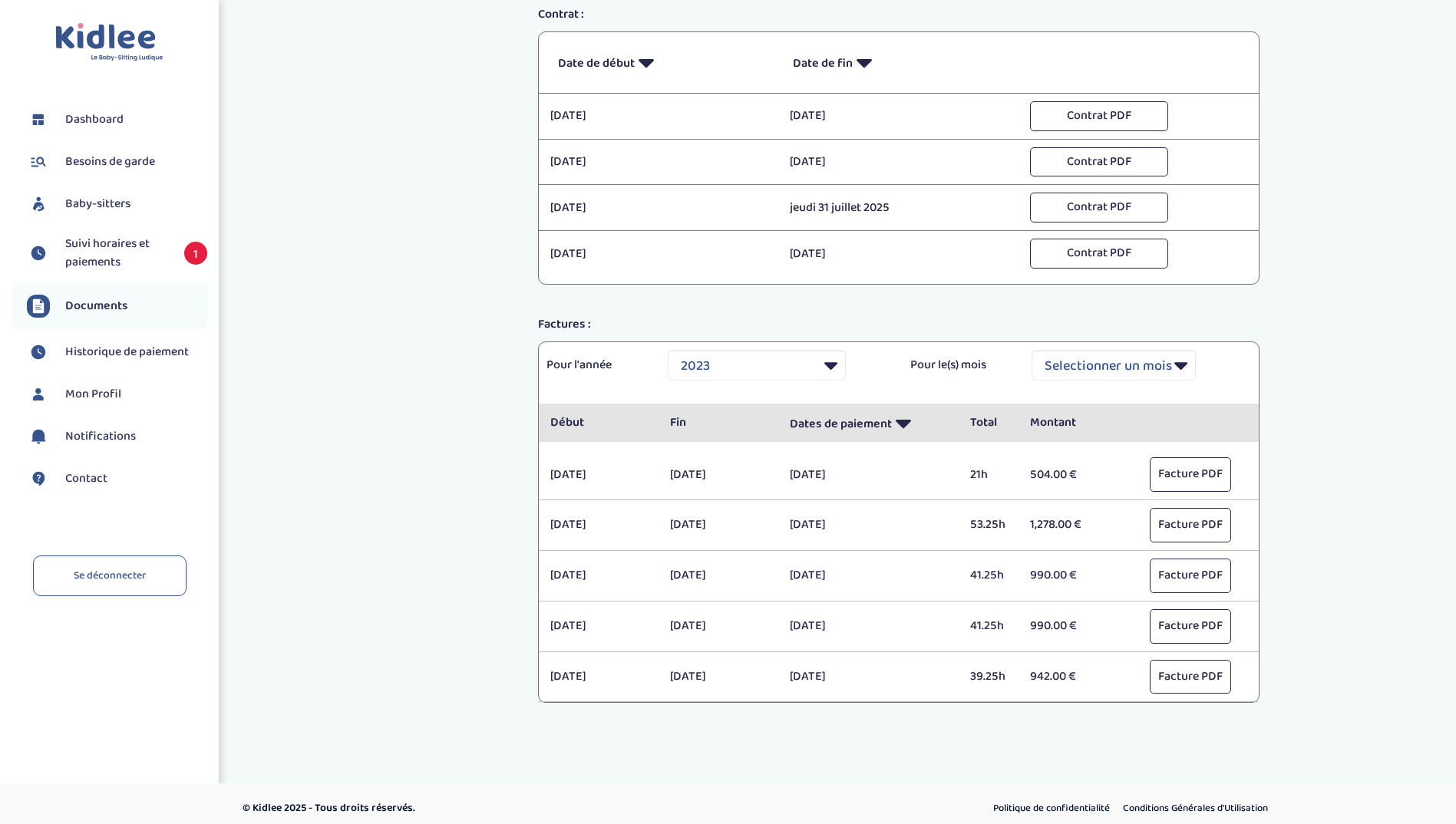
scroll to position [400, 0]
click at [797, 348] on div "Pour l'année Selectionner une année 2021 2021 2021 2021 2021 2021 2021 2021 202…" at bounding box center [899, 372] width 720 height 62
click at [781, 359] on select "Selectionner une année 2021 2021 2021 2021 2021 2021 2021 2021 2021 2021 2021 2…" at bounding box center [757, 365] width 178 height 31
select select "2025"
click at [668, 349] on select "Selectionner une année 2021 2021 2021 2021 2021 2021 2021 2021 2021 2021 2021 2…" at bounding box center [757, 365] width 178 height 31
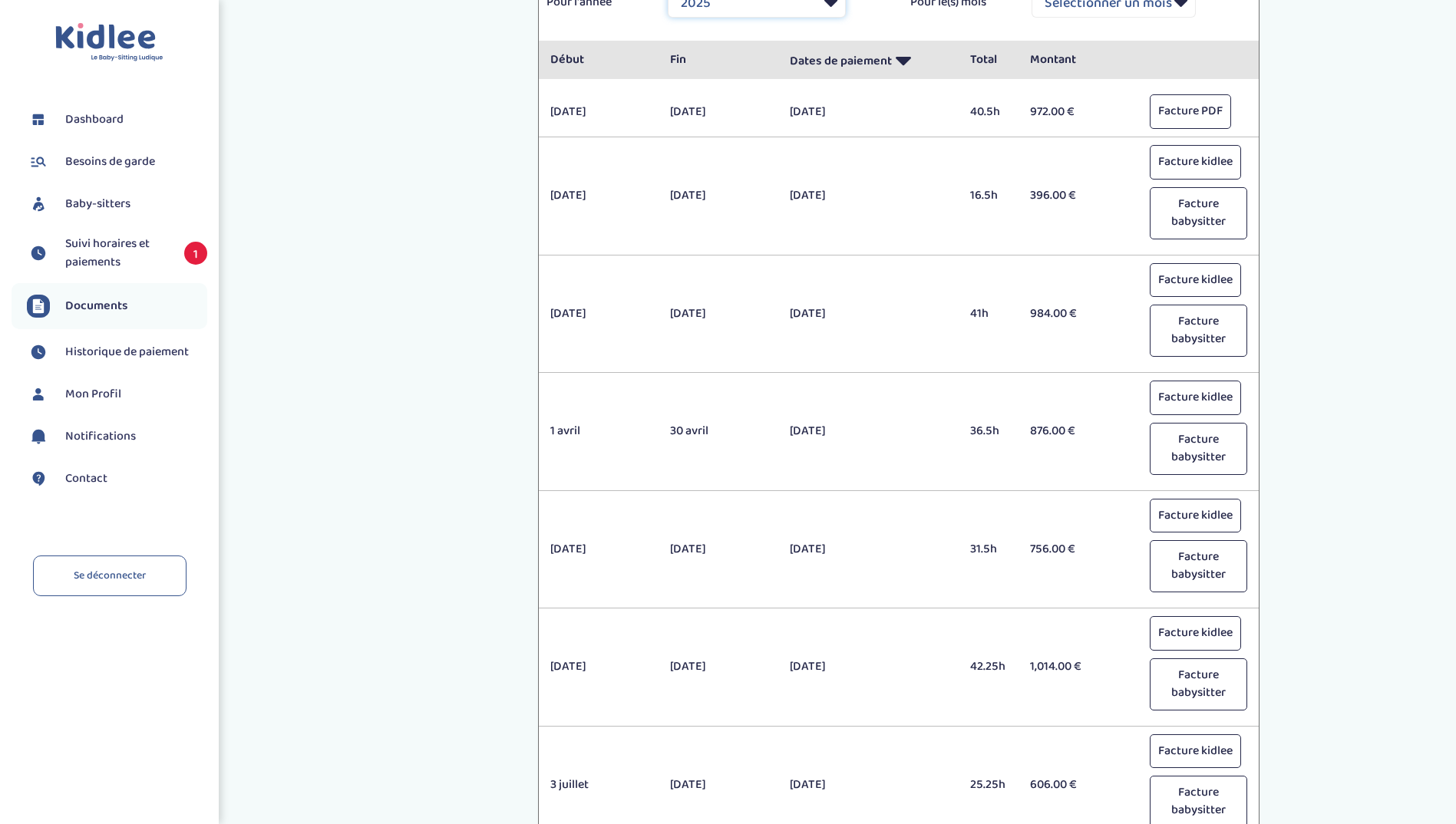
scroll to position [913, 0]
